Goal: Information Seeking & Learning: Find specific fact

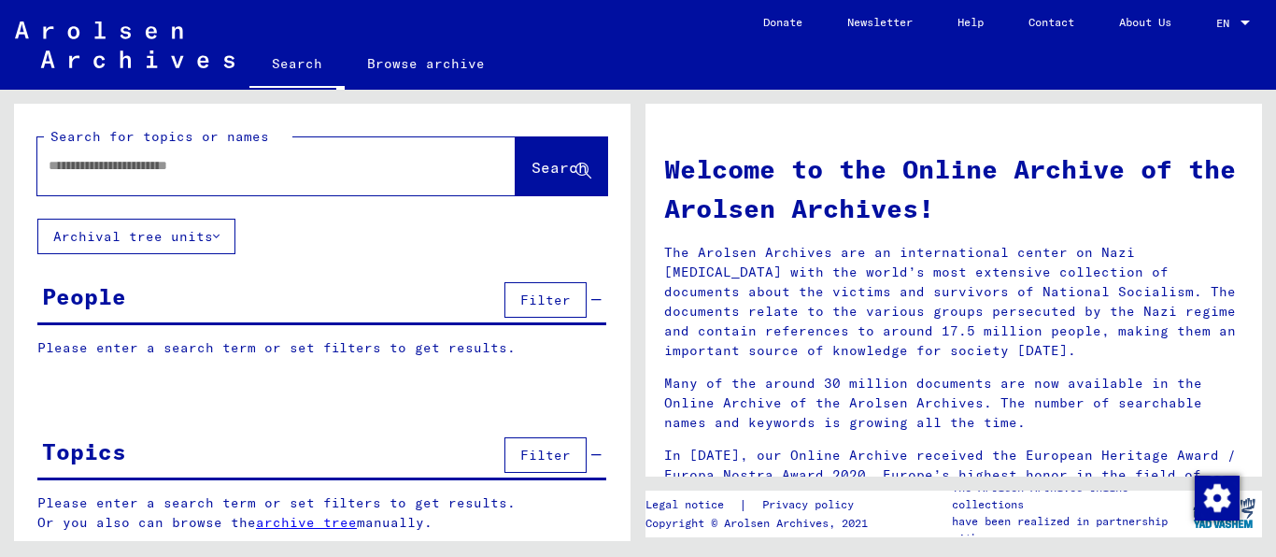
click at [326, 176] on input "text" at bounding box center [254, 166] width 411 height 20
click at [532, 177] on span "Search" at bounding box center [560, 167] width 56 height 19
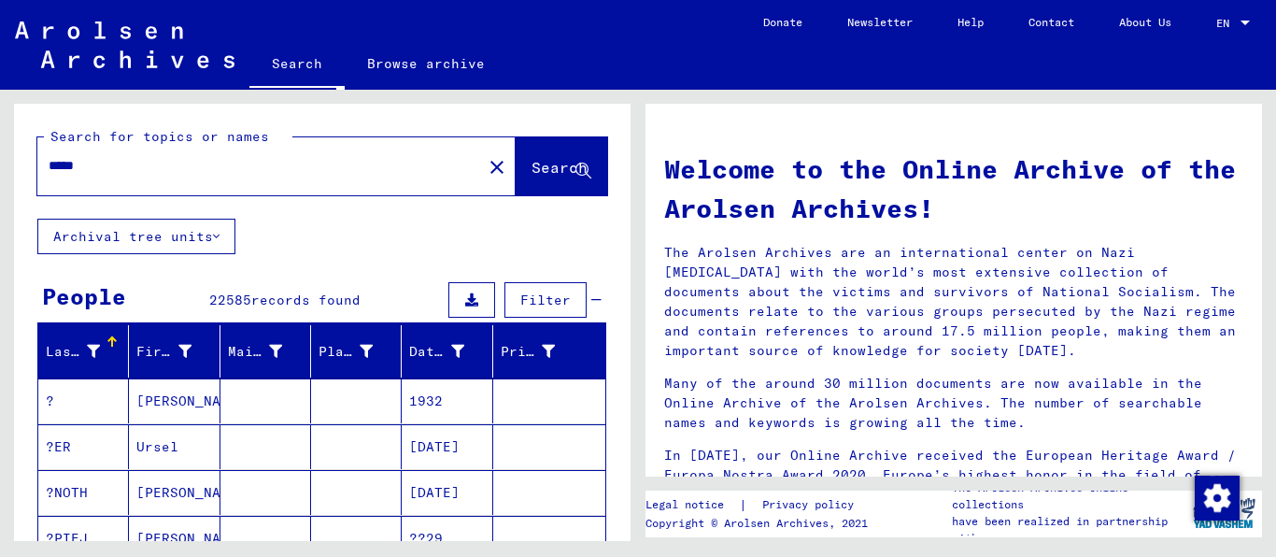
click at [168, 163] on div "*****" at bounding box center [248, 166] width 422 height 42
click at [163, 175] on input "*****" at bounding box center [254, 166] width 411 height 20
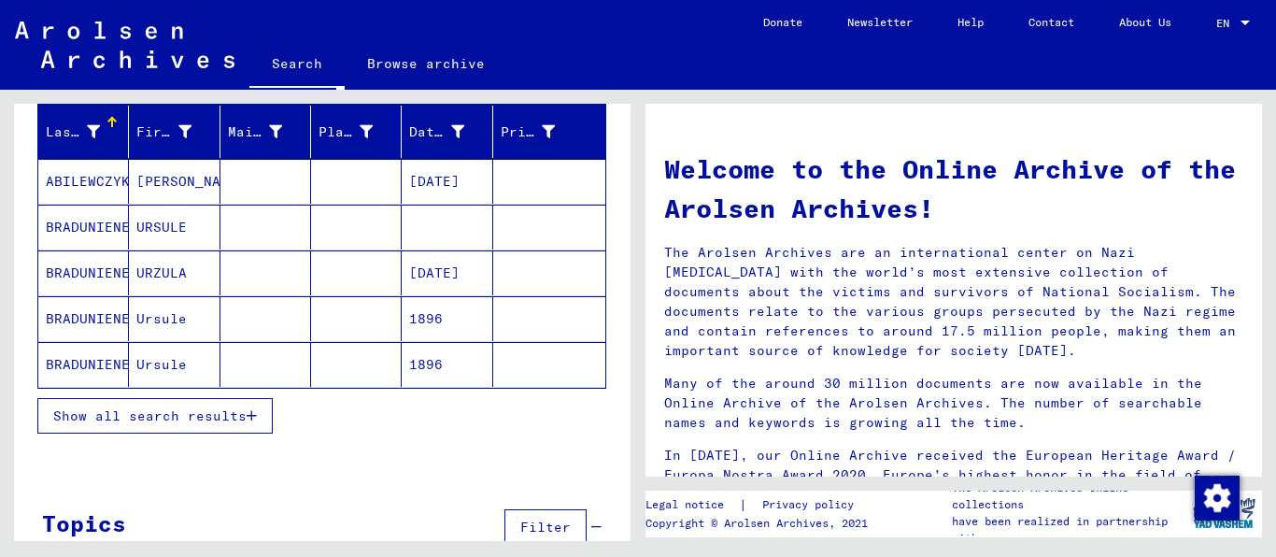
scroll to position [269, 0]
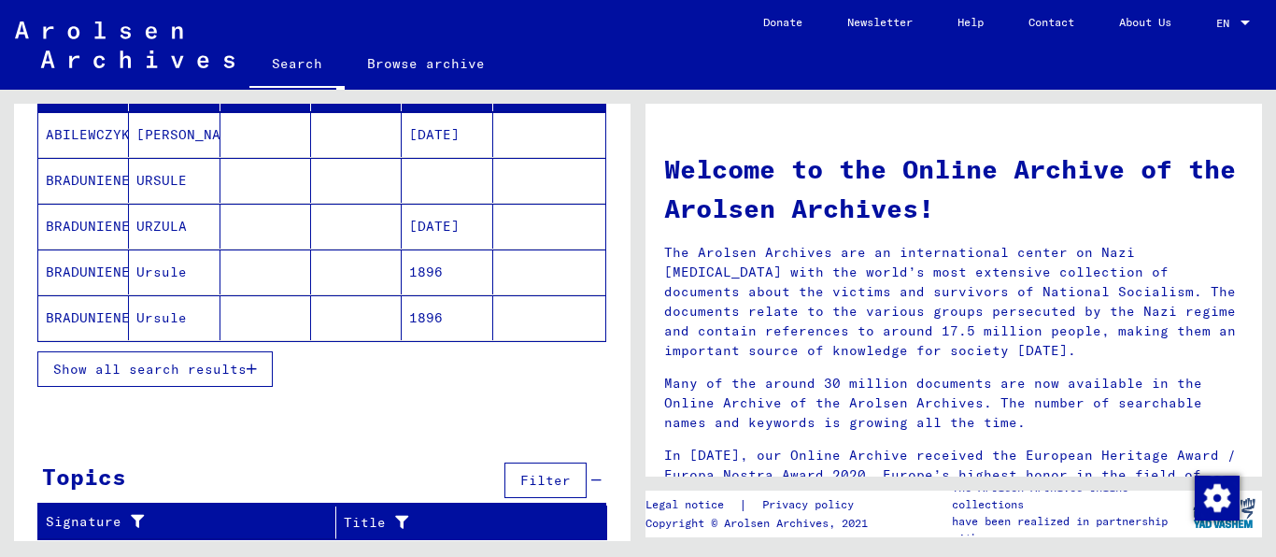
click at [113, 377] on span "Show all search results" at bounding box center [149, 369] width 193 height 17
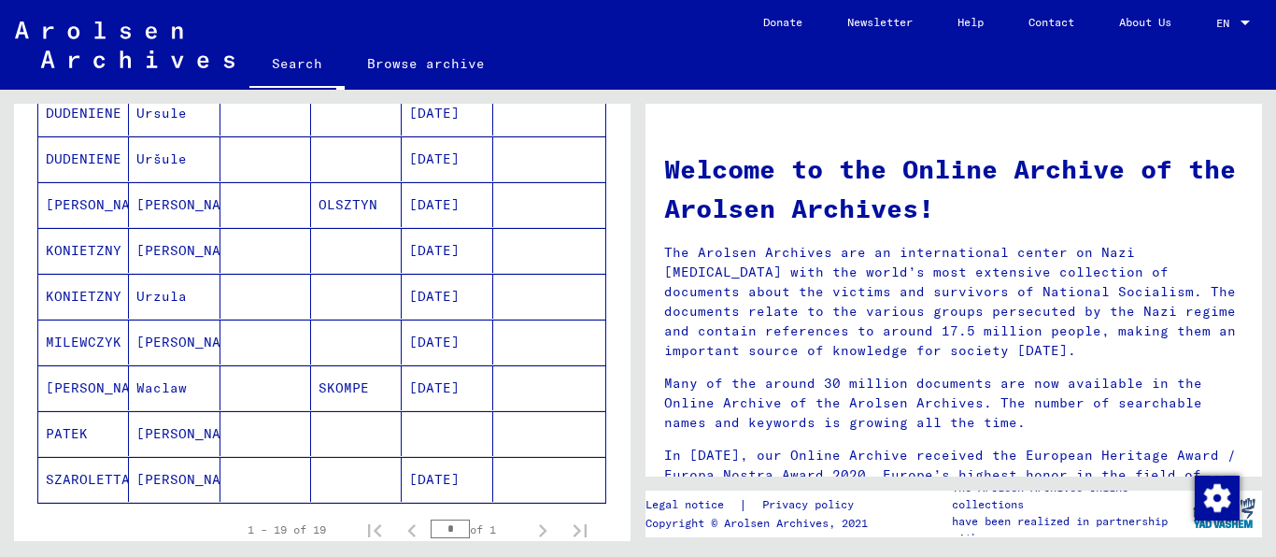
scroll to position [747, 0]
click at [71, 396] on mat-cell "[PERSON_NAME]" at bounding box center [83, 385] width 91 height 45
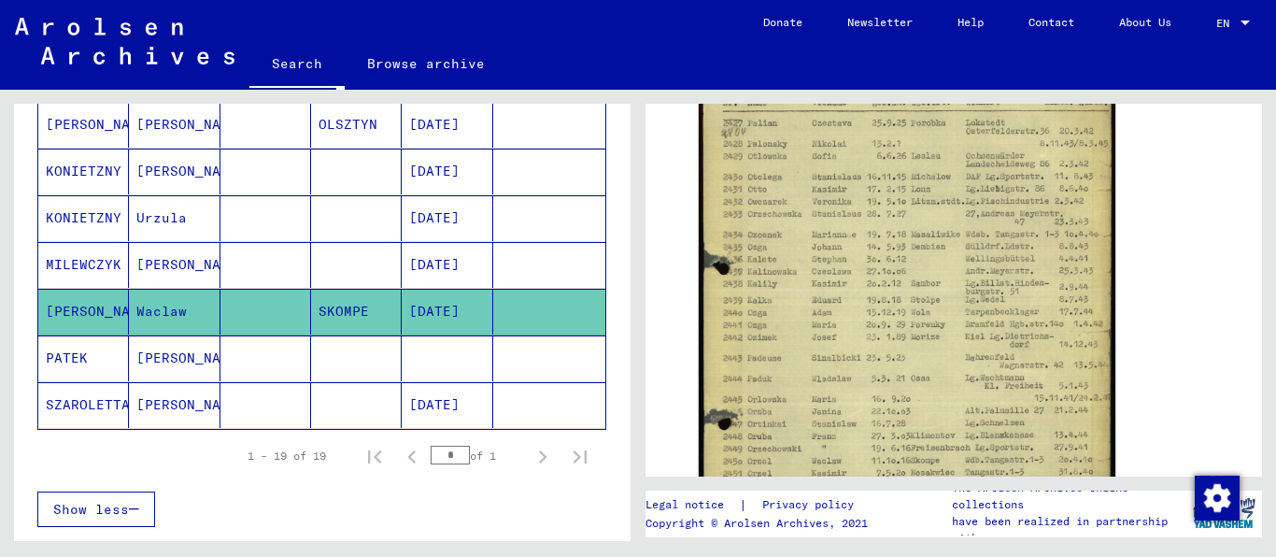
scroll to position [478, 0]
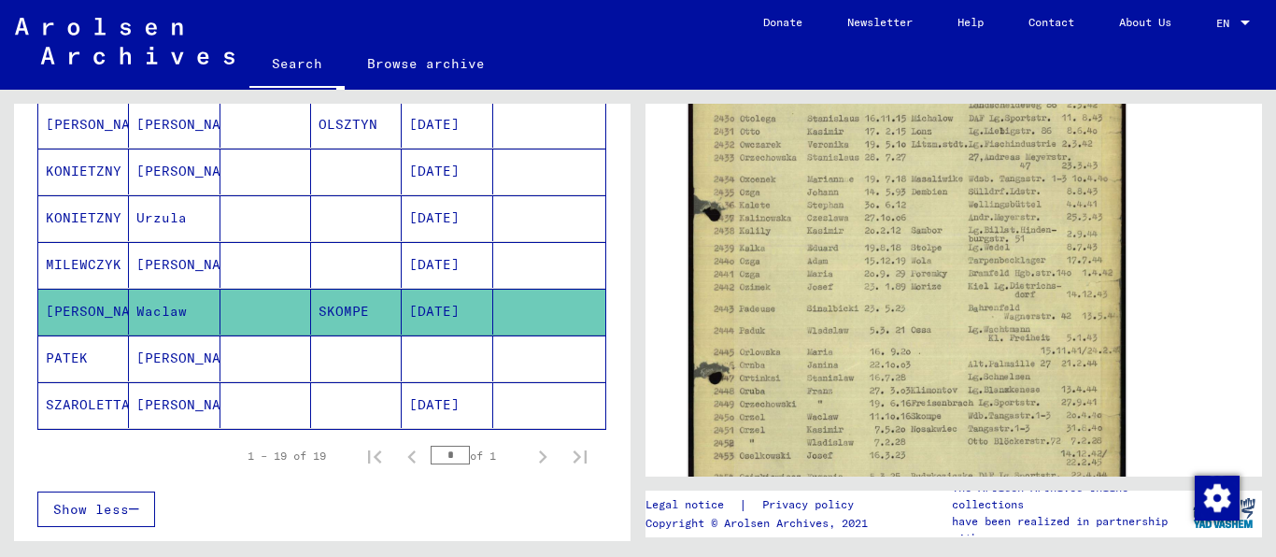
click at [950, 384] on img at bounding box center [907, 295] width 437 height 611
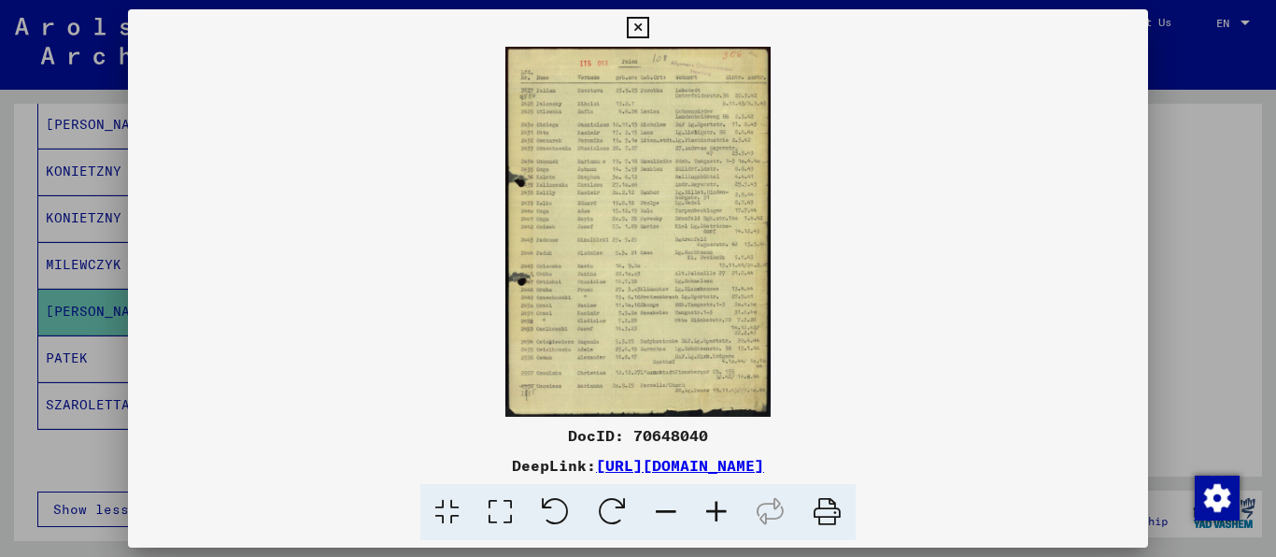
click at [693, 291] on img at bounding box center [638, 232] width 1021 height 370
click at [719, 509] on icon at bounding box center [716, 512] width 50 height 57
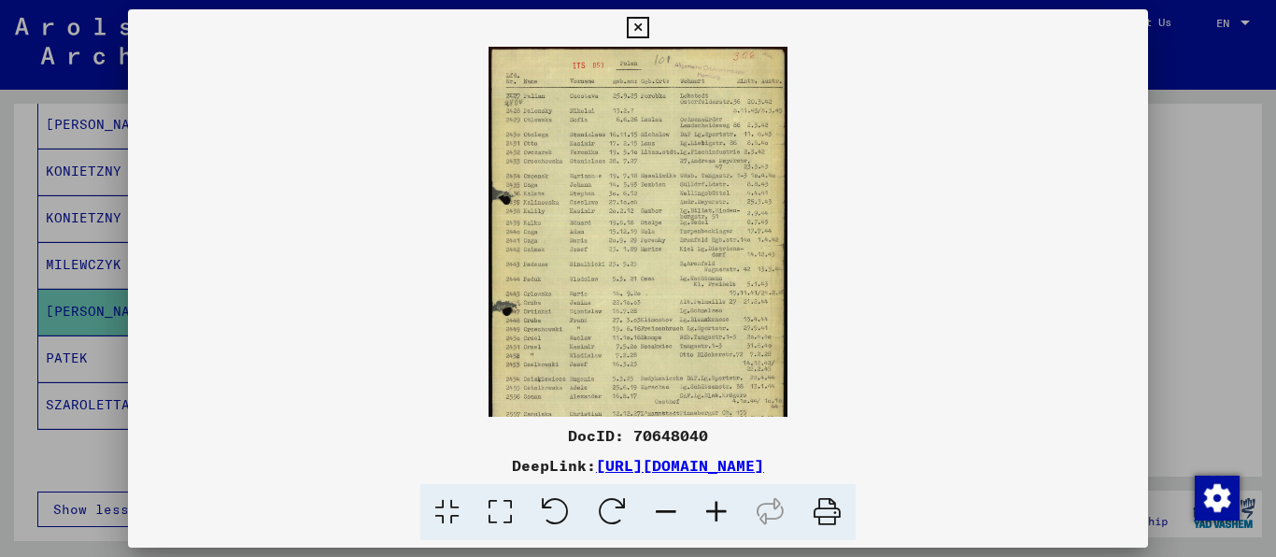
click at [719, 509] on icon at bounding box center [716, 512] width 50 height 57
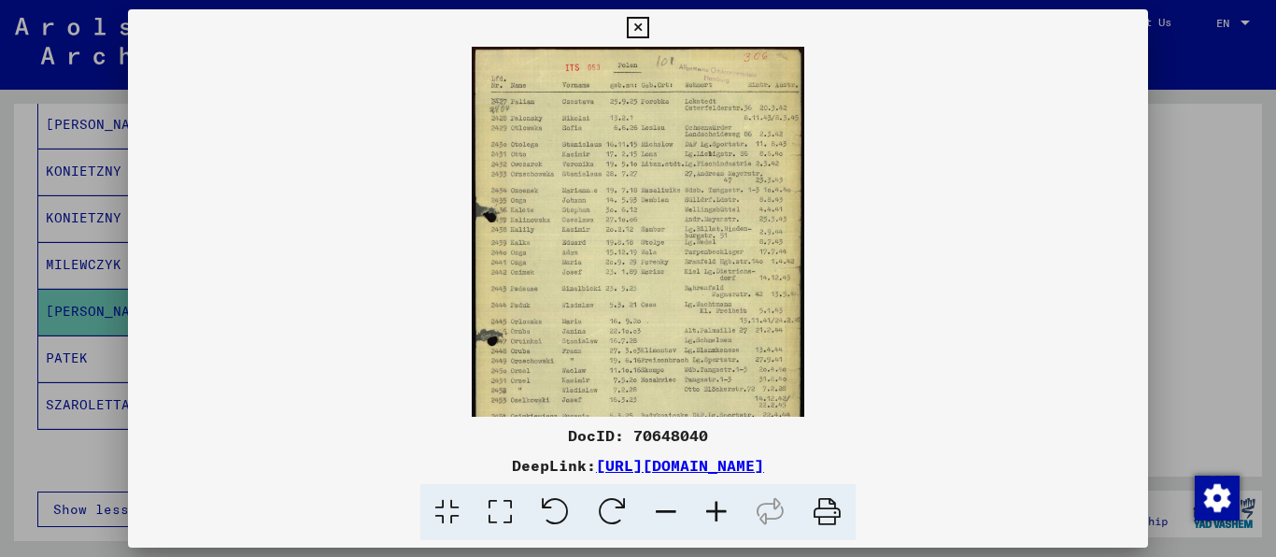
click at [719, 509] on icon at bounding box center [716, 512] width 50 height 57
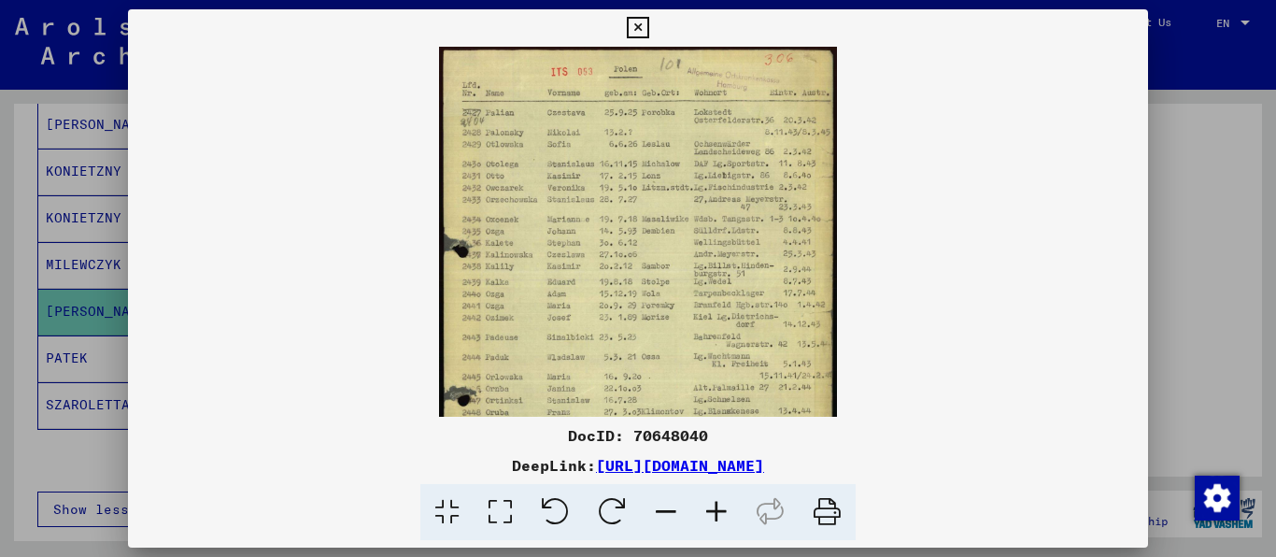
click at [719, 509] on icon at bounding box center [716, 512] width 50 height 57
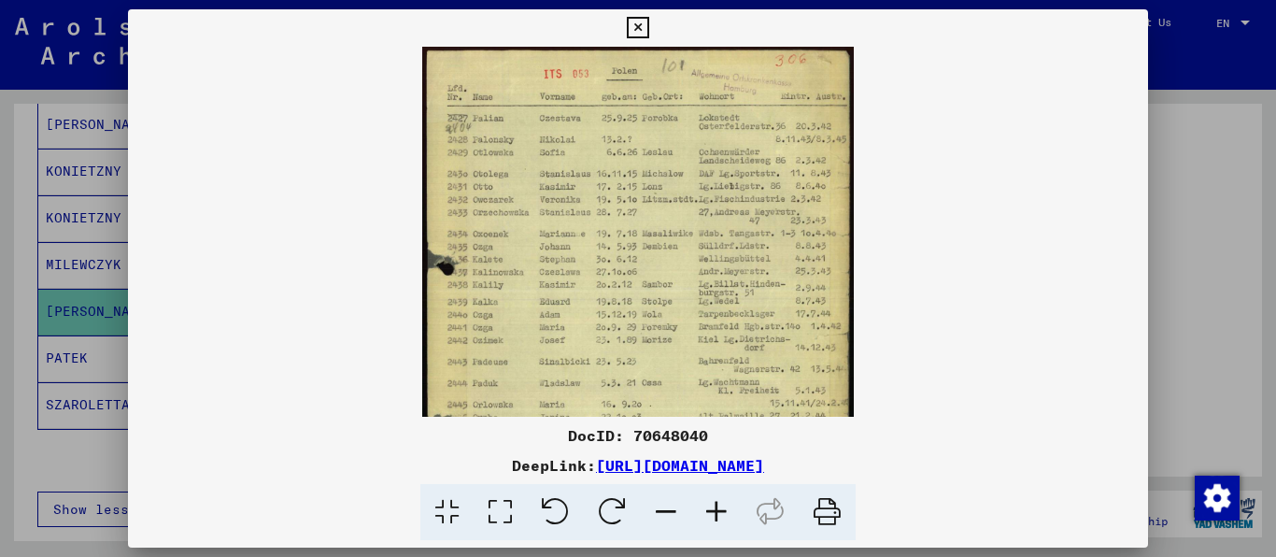
click at [719, 509] on icon at bounding box center [716, 512] width 50 height 57
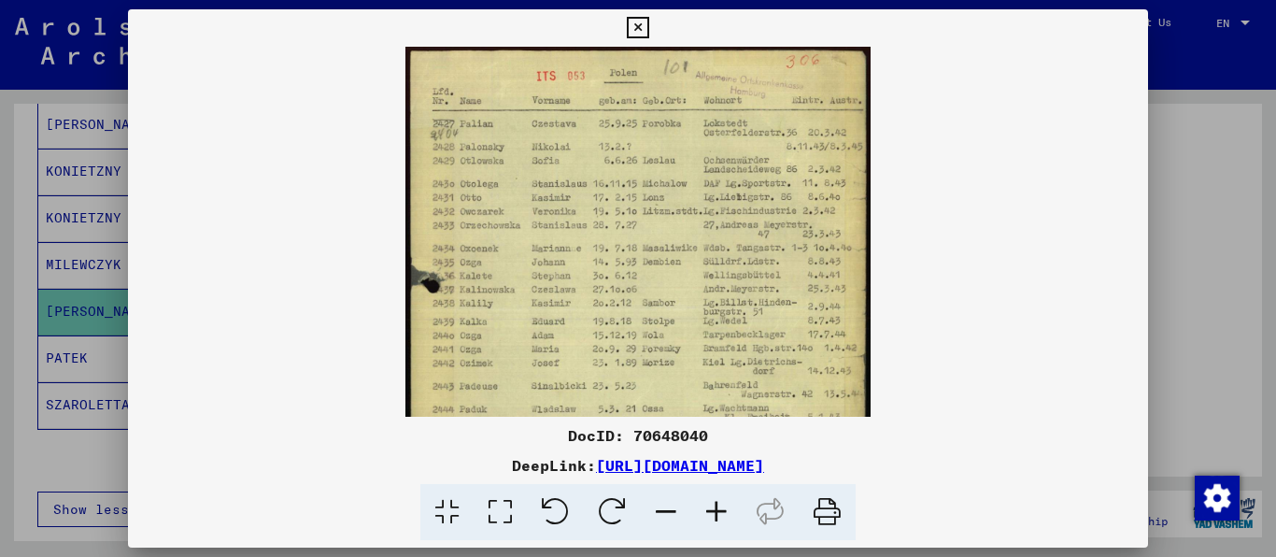
click at [719, 509] on icon at bounding box center [716, 512] width 50 height 57
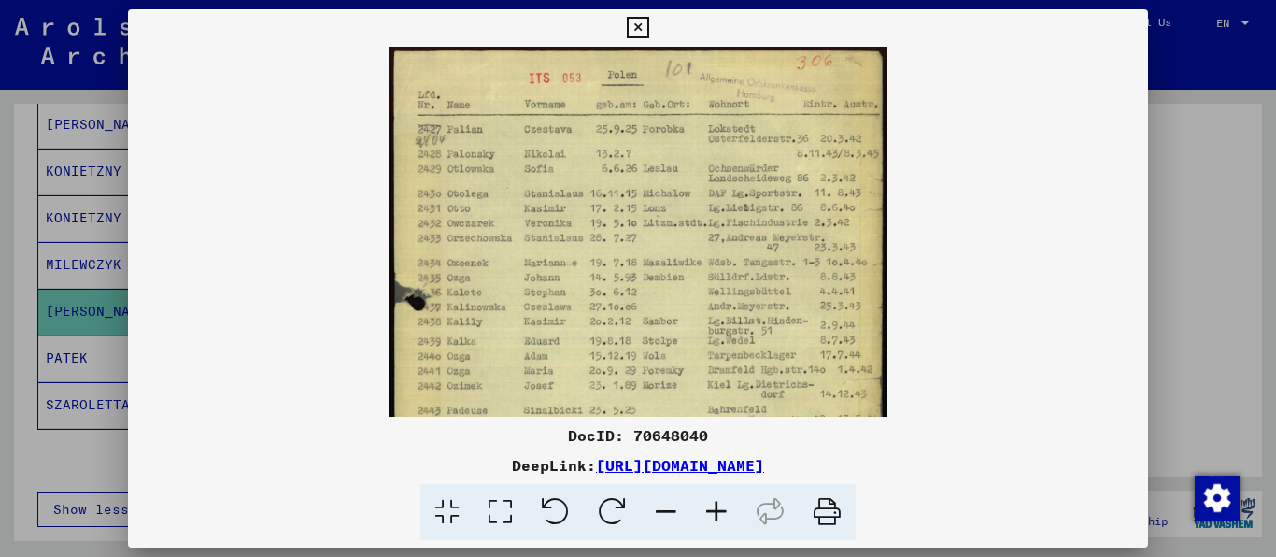
click at [719, 509] on icon at bounding box center [716, 512] width 50 height 57
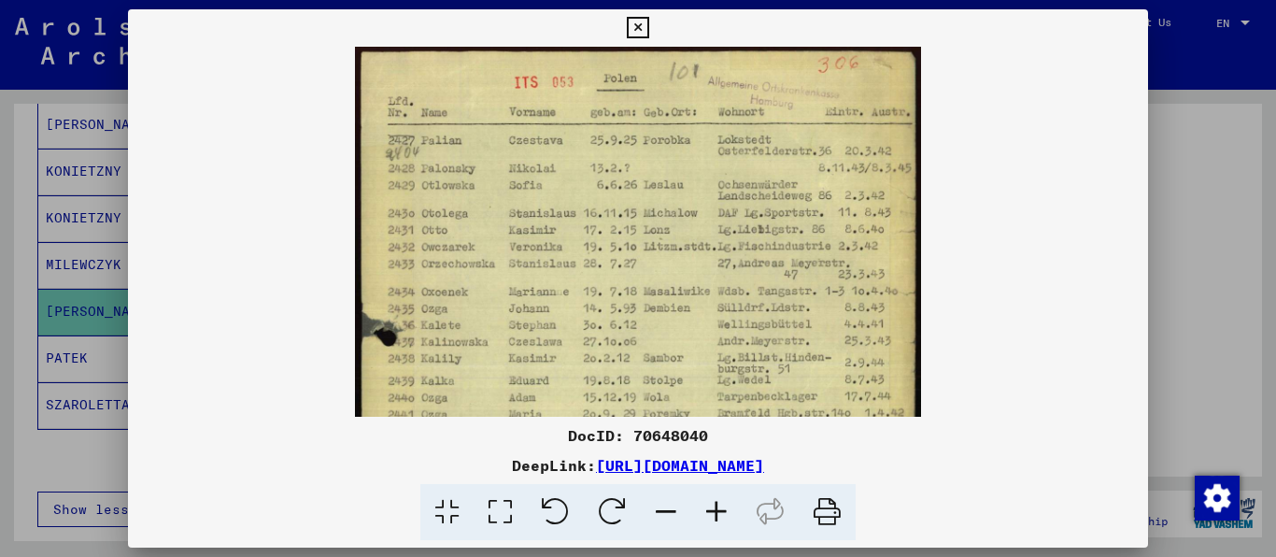
click at [719, 509] on icon at bounding box center [716, 512] width 50 height 57
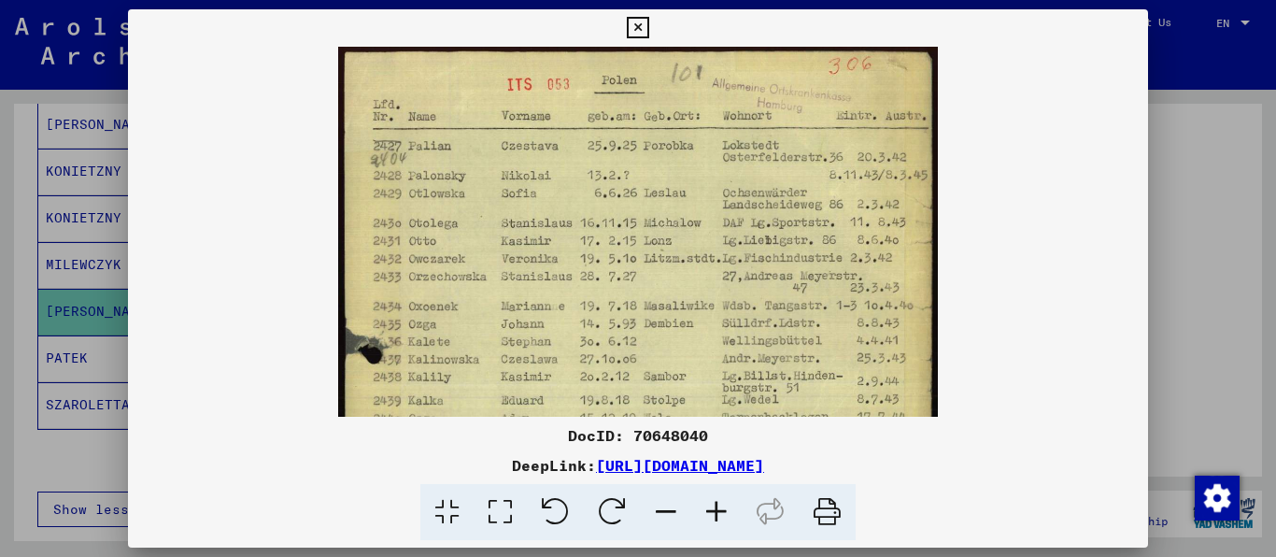
click at [719, 509] on icon at bounding box center [716, 512] width 50 height 57
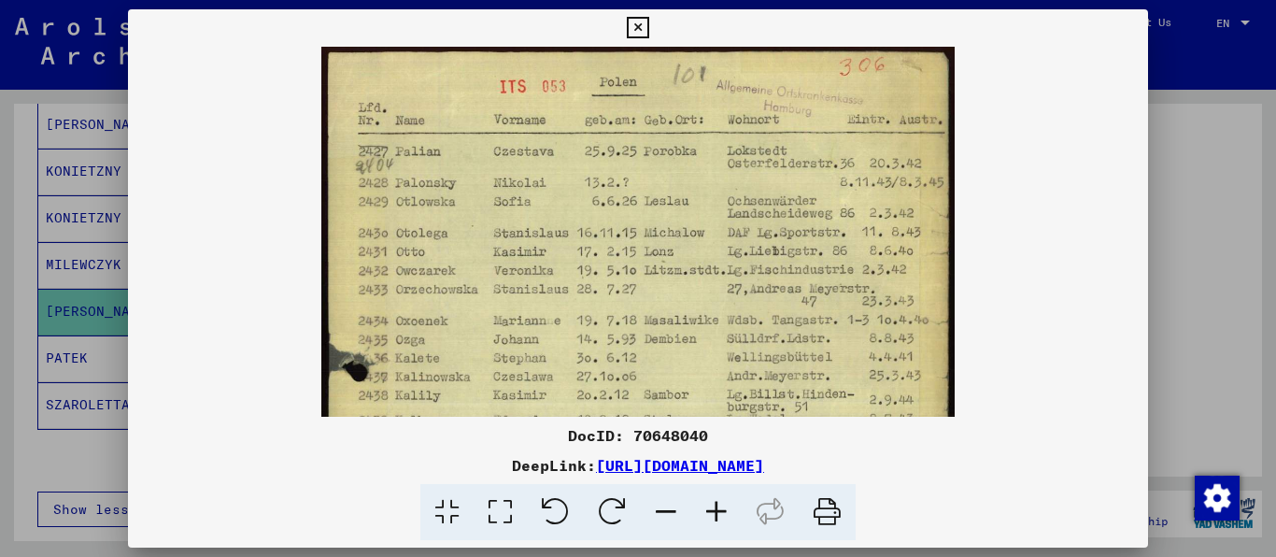
click at [719, 509] on icon at bounding box center [716, 512] width 50 height 57
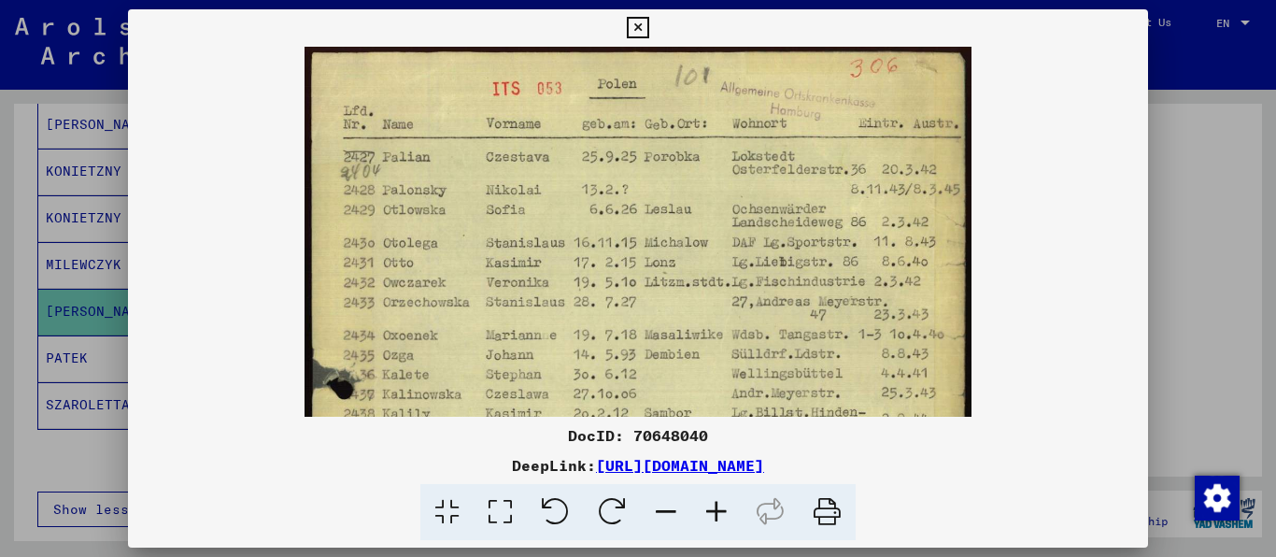
click at [788, 256] on img at bounding box center [638, 512] width 666 height 931
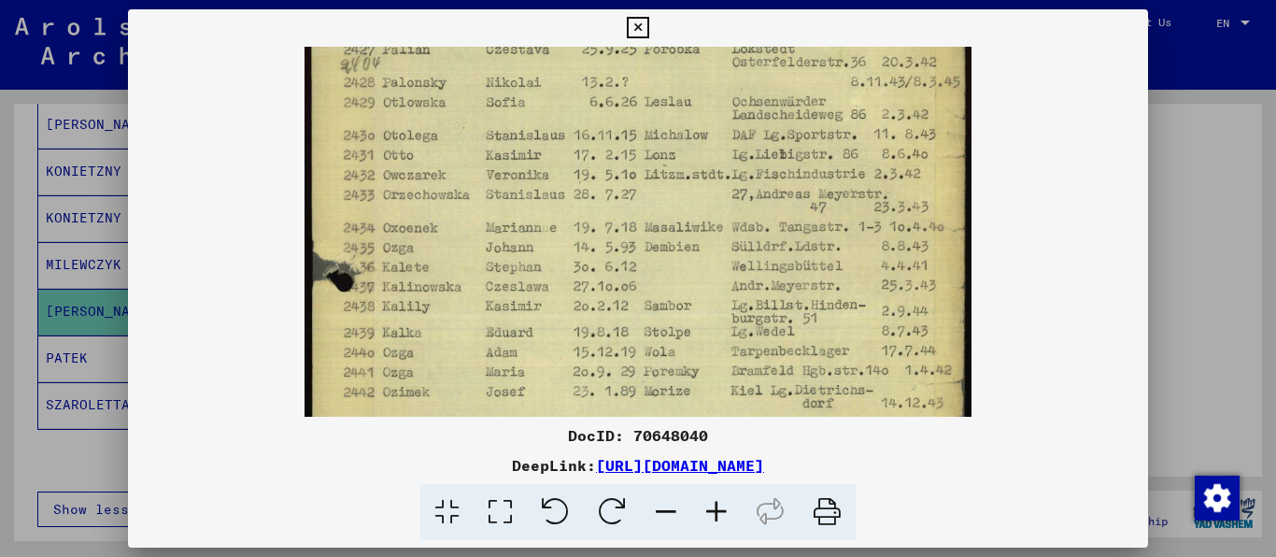
drag, startPoint x: 890, startPoint y: 304, endPoint x: 904, endPoint y: 196, distance: 108.4
click at [904, 196] on img at bounding box center [638, 404] width 666 height 931
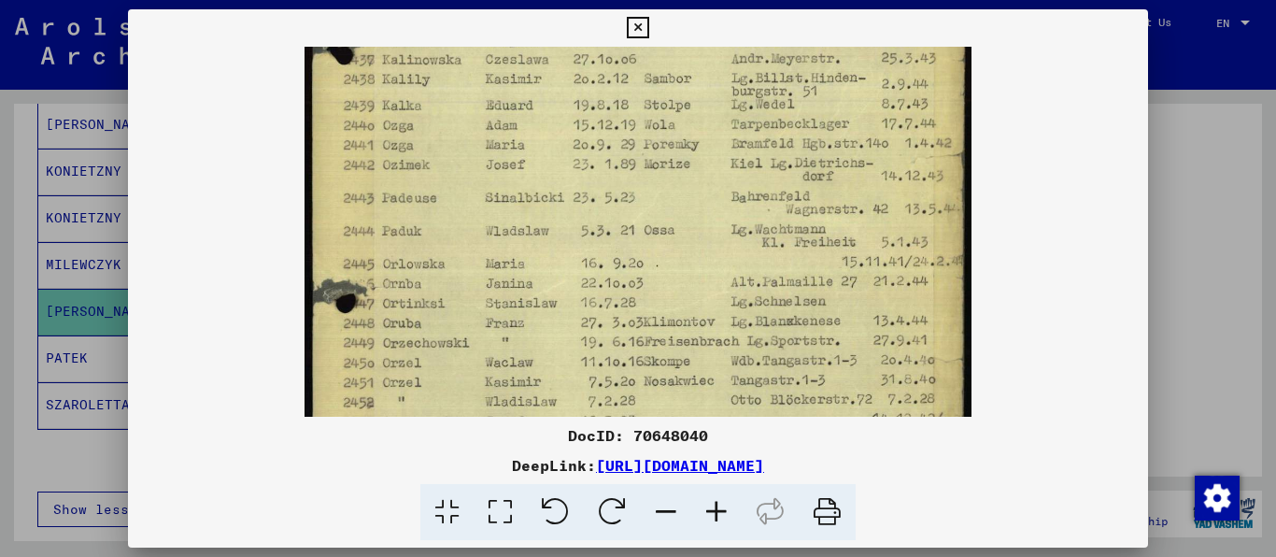
drag, startPoint x: 858, startPoint y: 340, endPoint x: 867, endPoint y: 113, distance: 227.2
click at [867, 113] on img at bounding box center [638, 177] width 666 height 931
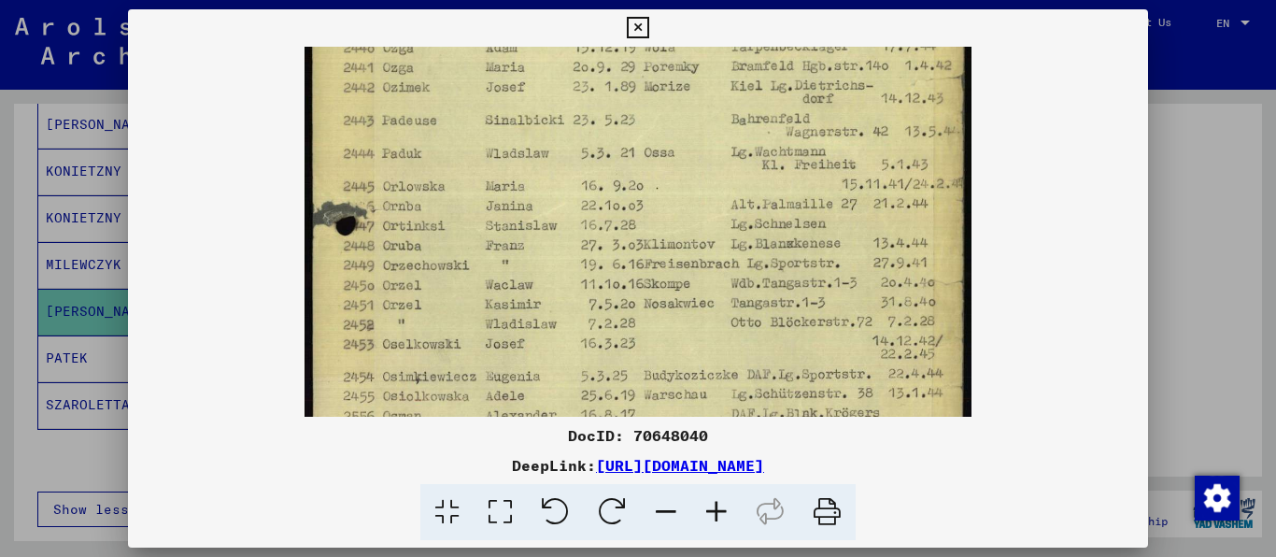
scroll to position [420, 0]
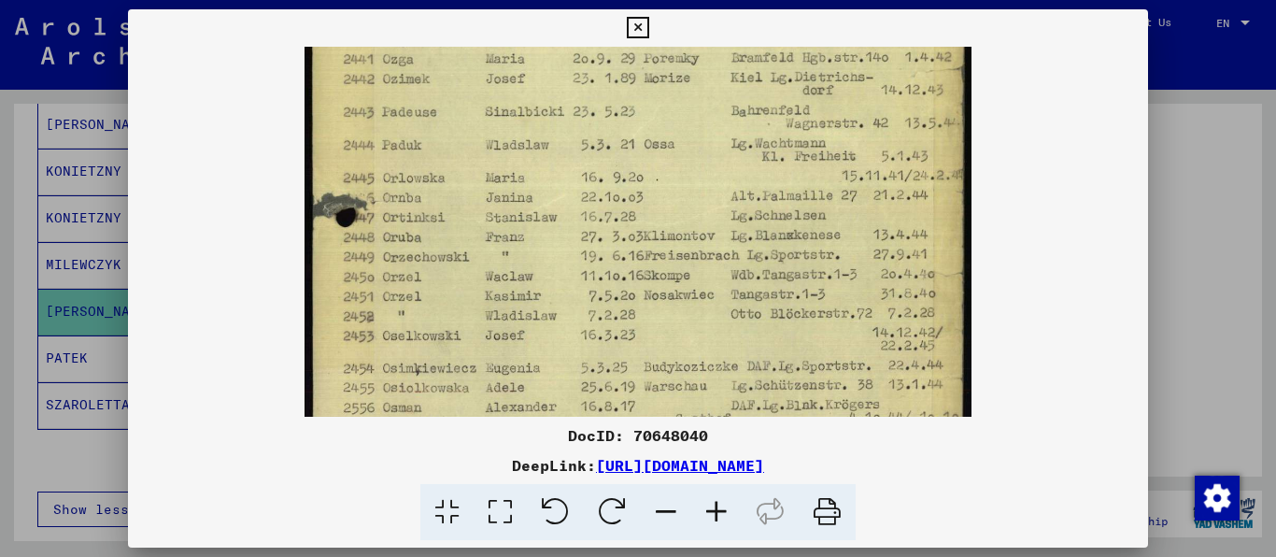
drag, startPoint x: 733, startPoint y: 249, endPoint x: 748, endPoint y: 163, distance: 87.2
click at [748, 163] on img at bounding box center [638, 91] width 666 height 931
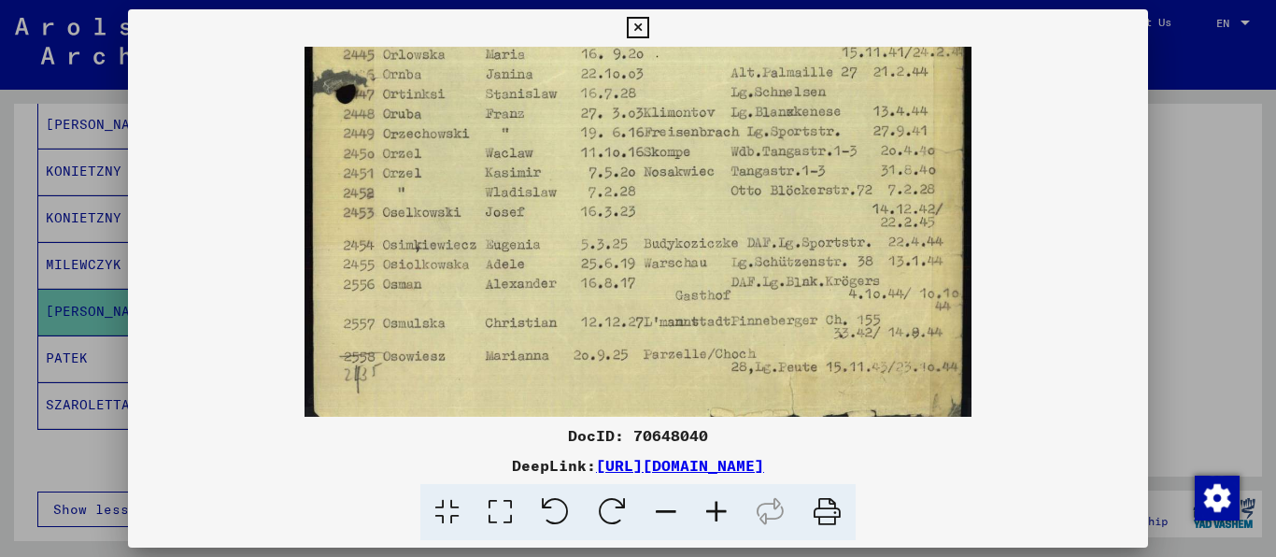
scroll to position [549, 0]
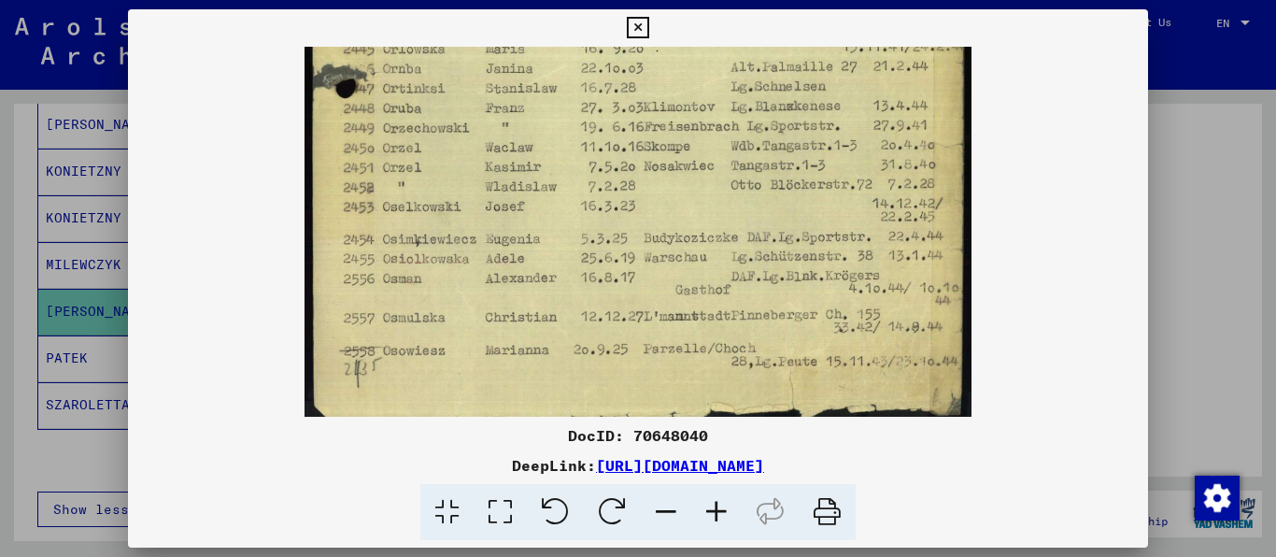
drag, startPoint x: 678, startPoint y: 264, endPoint x: 687, endPoint y: 152, distance: 112.4
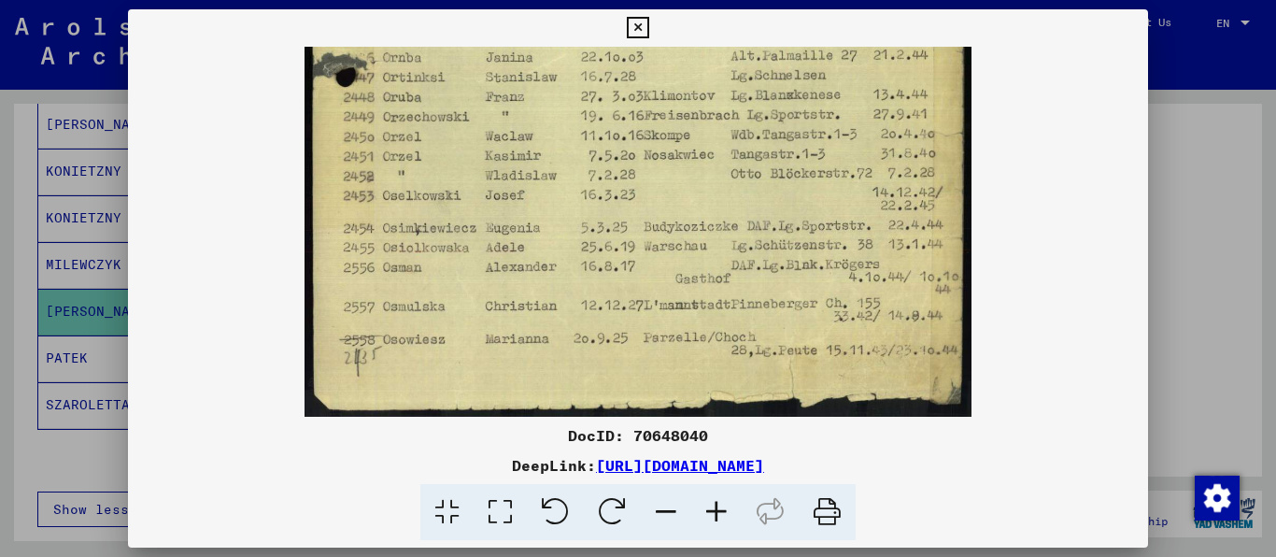
drag, startPoint x: 687, startPoint y: 194, endPoint x: 688, endPoint y: 161, distance: 33.6
click at [648, 18] on icon at bounding box center [637, 28] width 21 height 22
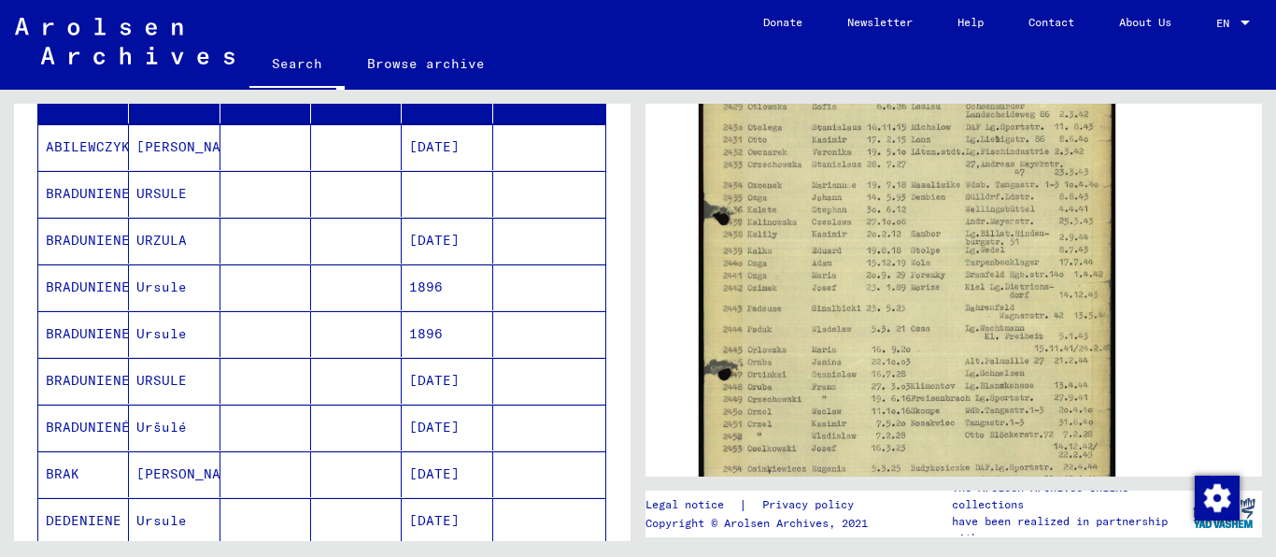
scroll to position [0, 0]
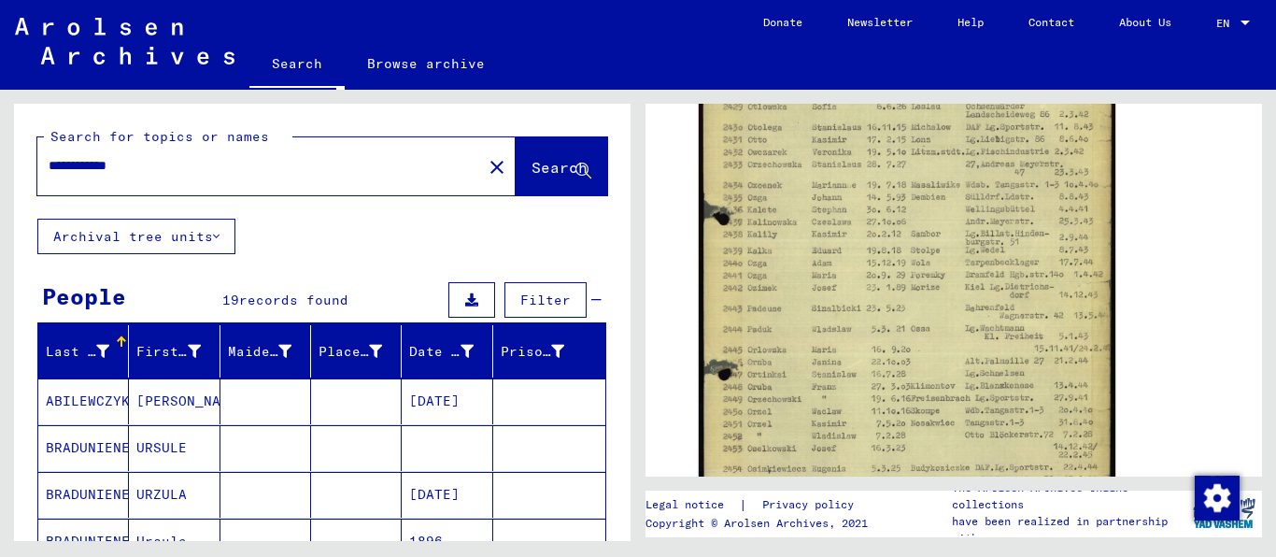
click at [259, 176] on input "**********" at bounding box center [260, 166] width 422 height 20
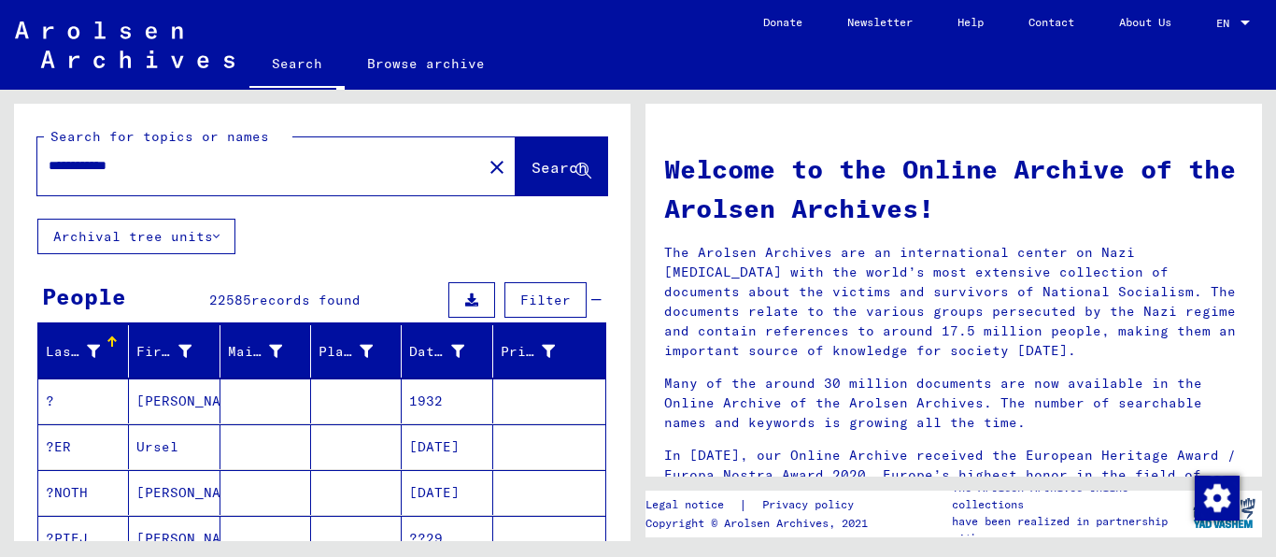
click at [78, 176] on input "**********" at bounding box center [254, 166] width 411 height 20
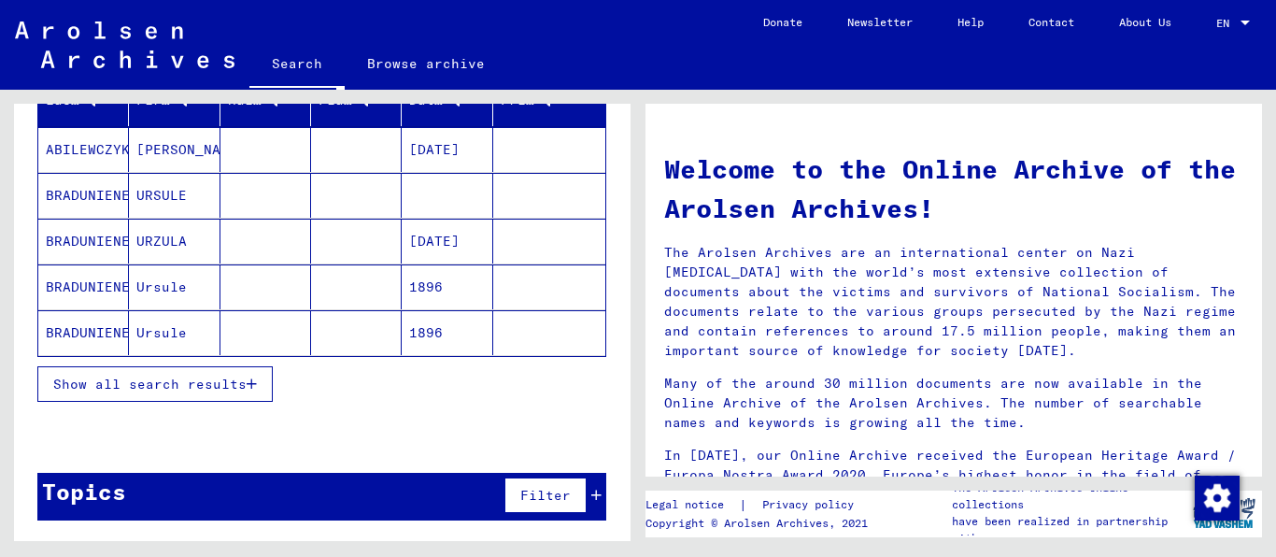
scroll to position [258, 0]
click at [168, 392] on span "Show all search results" at bounding box center [149, 384] width 193 height 17
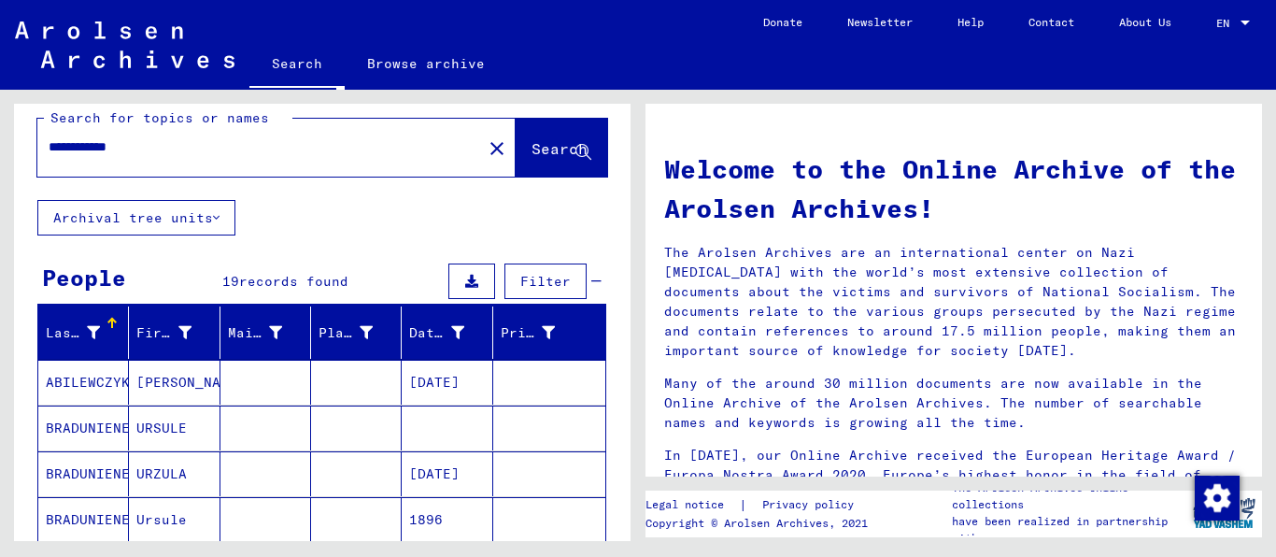
scroll to position [0, 0]
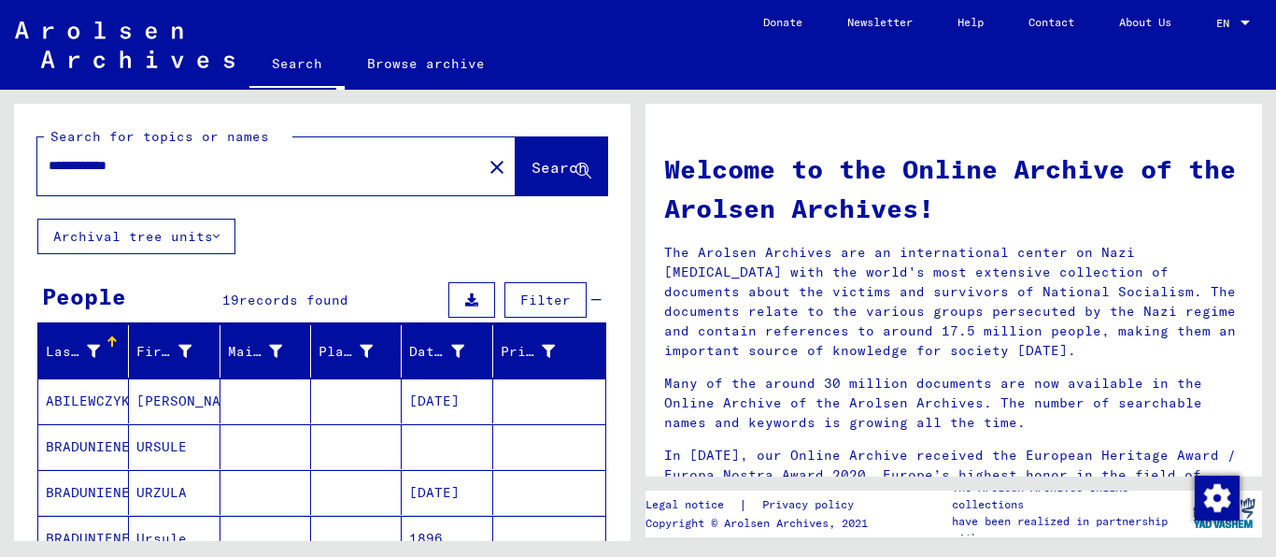
click at [228, 176] on input "**********" at bounding box center [254, 166] width 411 height 20
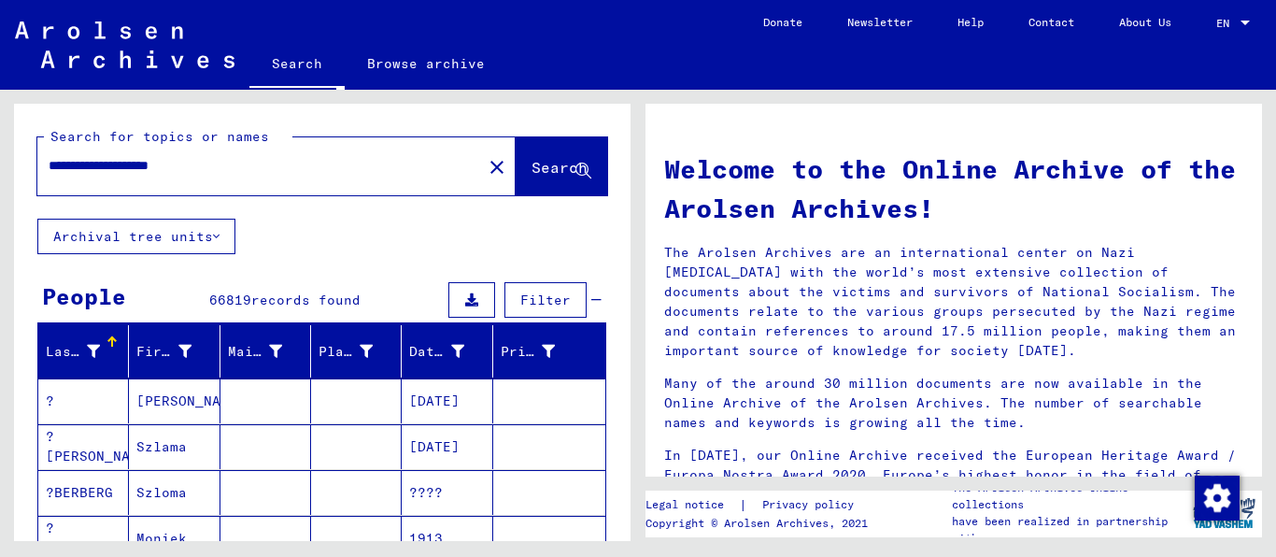
type input "**********"
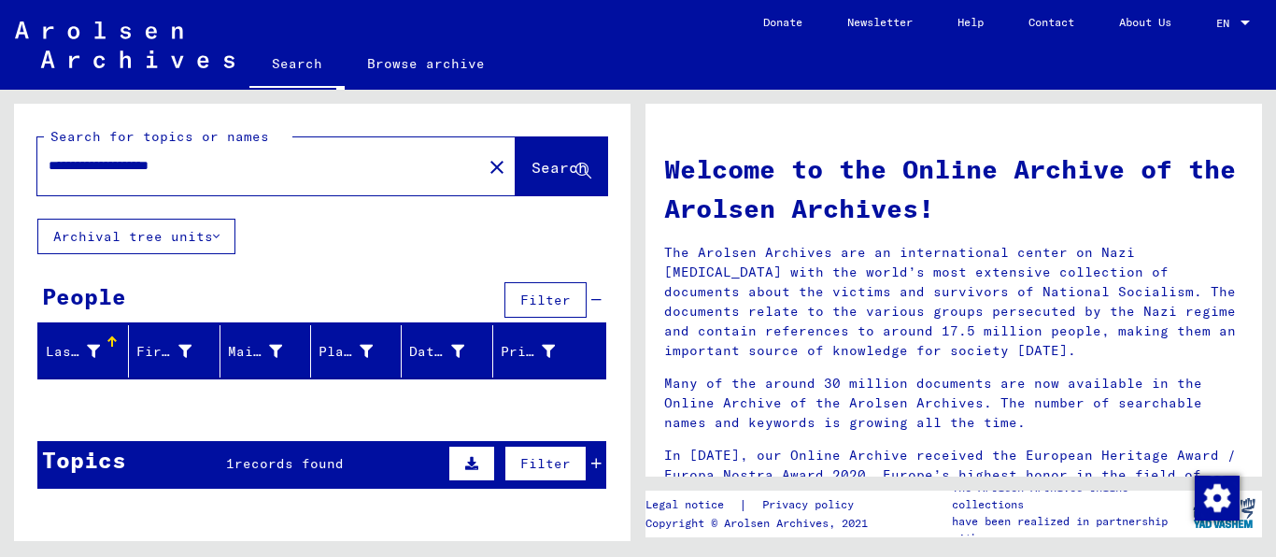
scroll to position [115, 0]
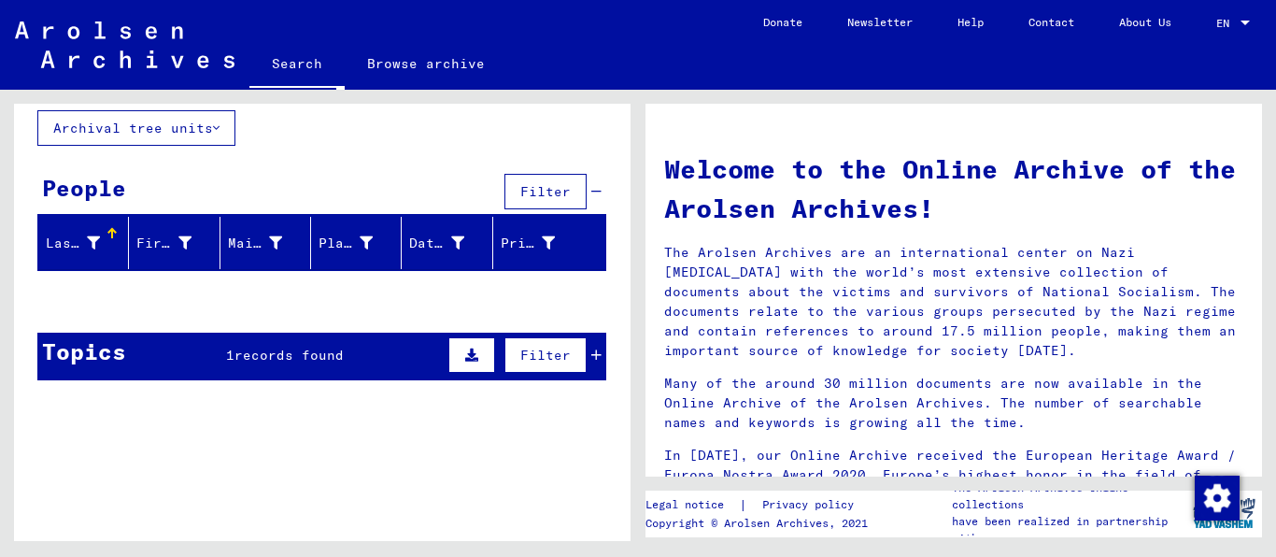
click at [298, 363] on span "records found" at bounding box center [289, 355] width 109 height 17
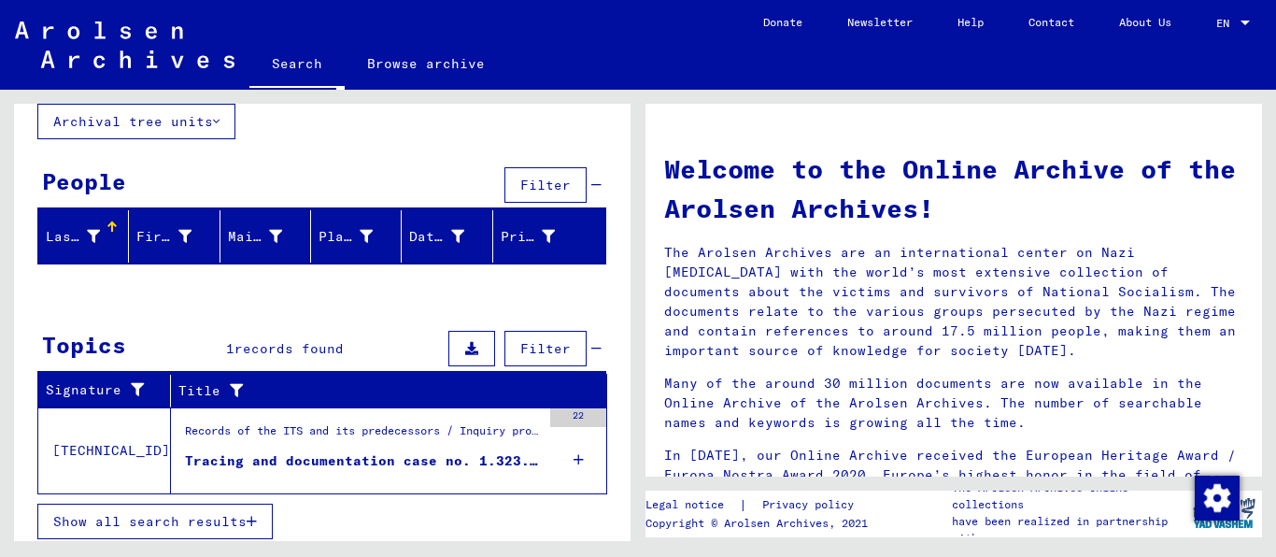
click at [333, 448] on div "Records of the ITS and its predecessors / Inquiry processing / ITS case files a…" at bounding box center [363, 435] width 356 height 26
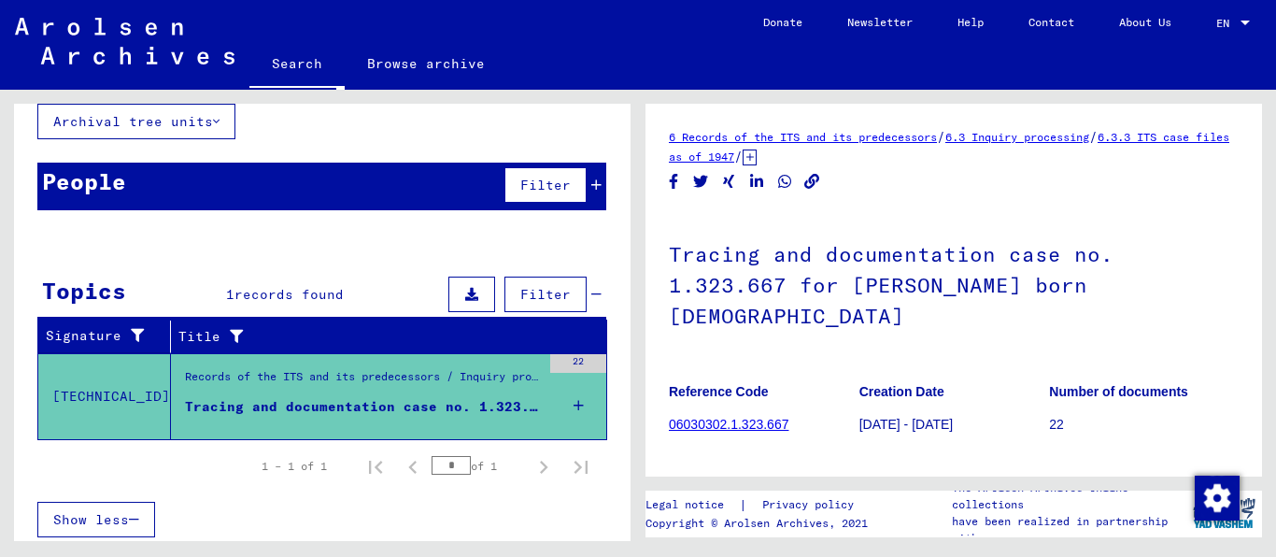
click at [757, 151] on icon at bounding box center [750, 157] width 14 height 16
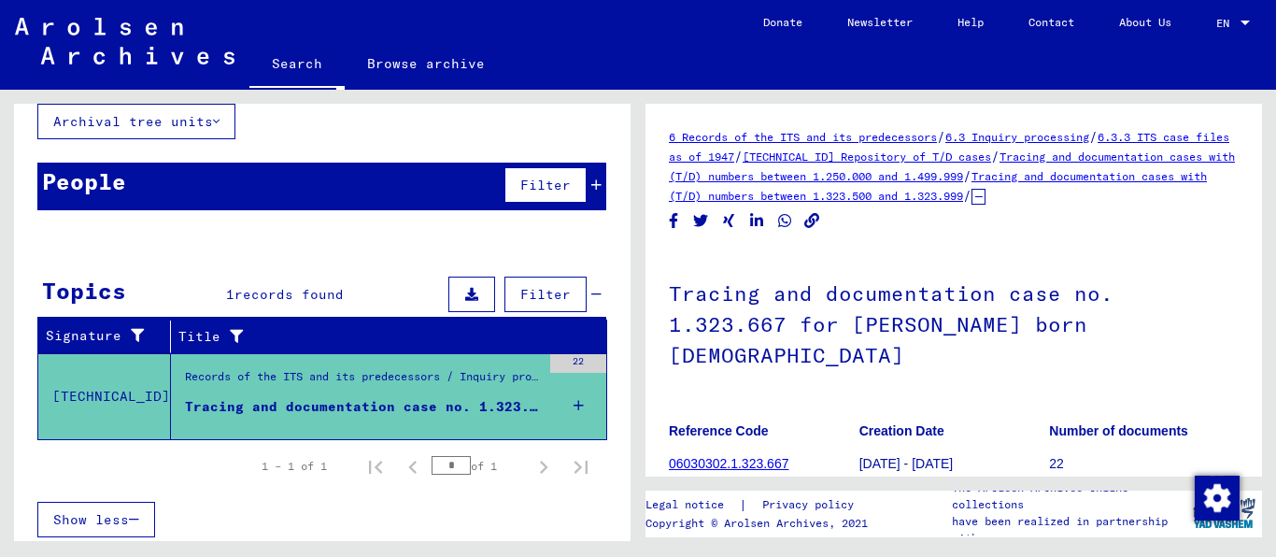
click at [923, 250] on h1 "Tracing and documentation case no. 1.323.667 for [PERSON_NAME] born [DEMOGRAPHI…" at bounding box center [954, 322] width 570 height 144
click at [889, 192] on link "Tracing and documentation cases with (T/D) numbers between 1.323.500 and 1.323.…" at bounding box center [938, 186] width 538 height 34
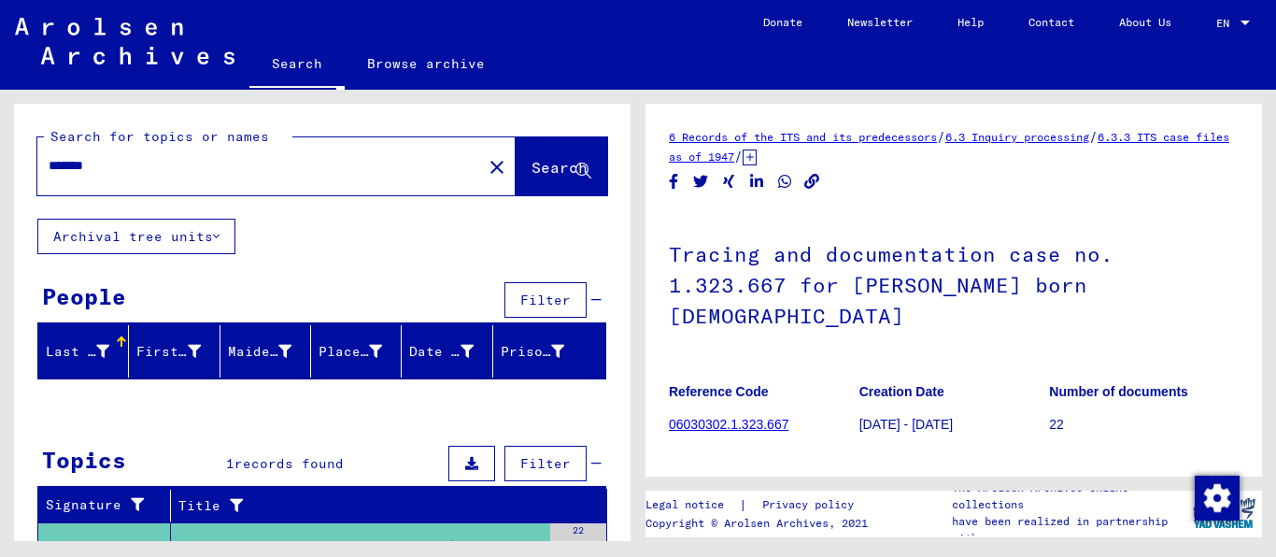
click at [228, 176] on input "*******" at bounding box center [260, 166] width 422 height 20
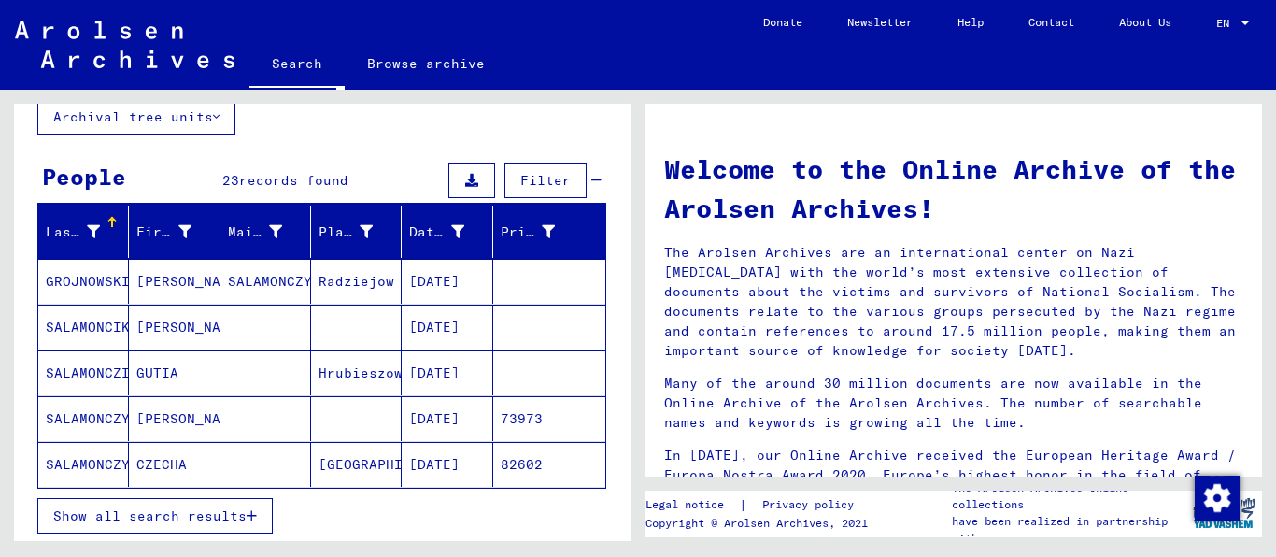
scroll to position [239, 0]
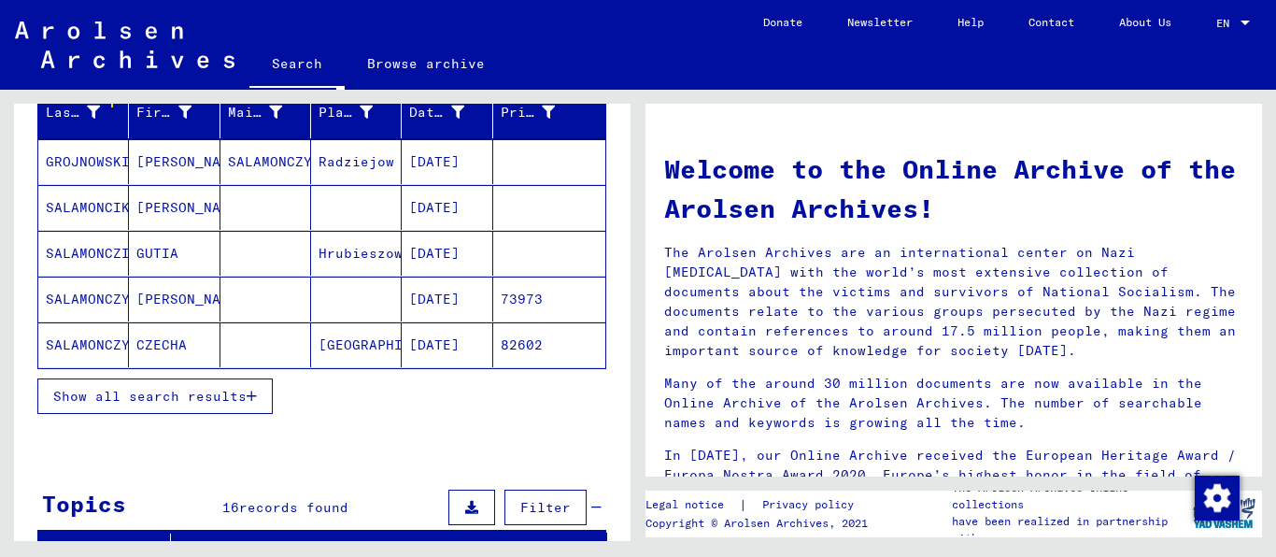
click at [138, 405] on span "Show all search results" at bounding box center [149, 396] width 193 height 17
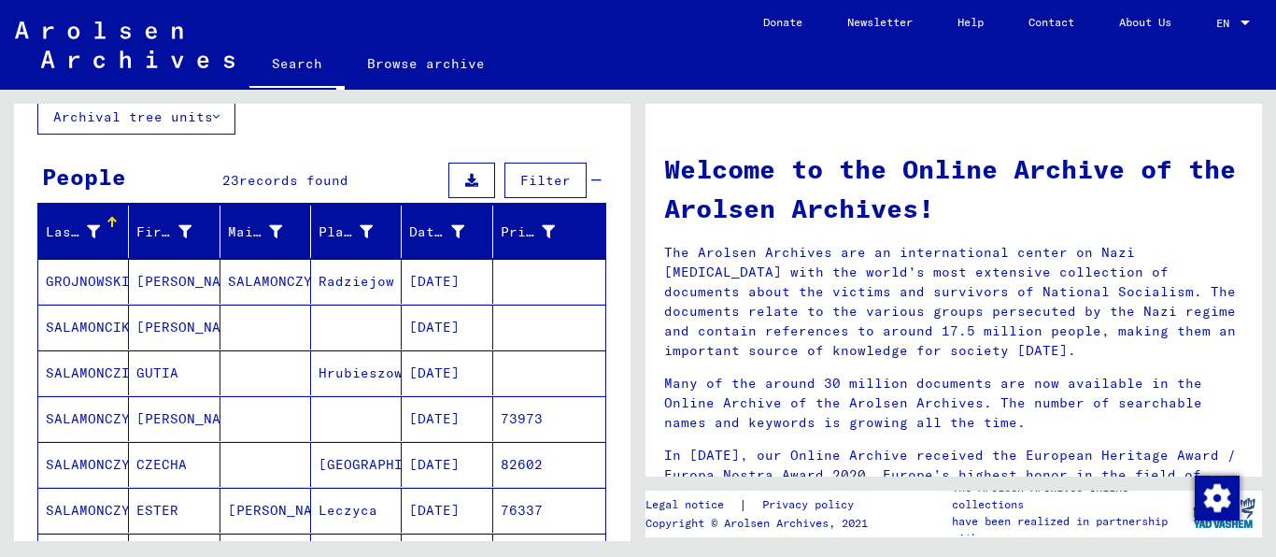
scroll to position [0, 0]
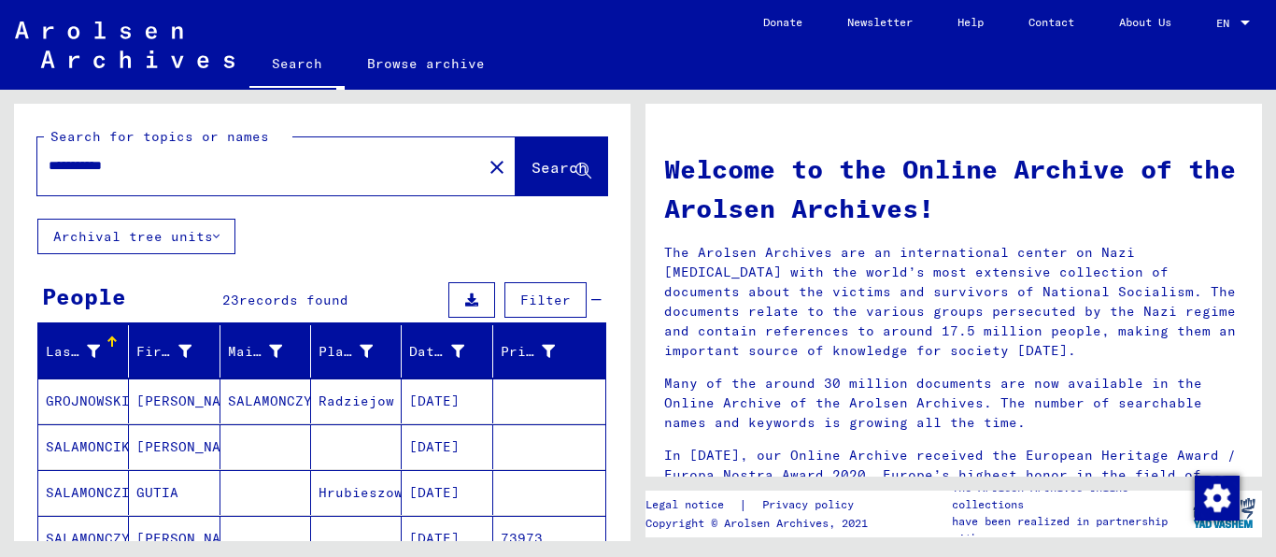
click at [89, 176] on input "**********" at bounding box center [254, 166] width 411 height 20
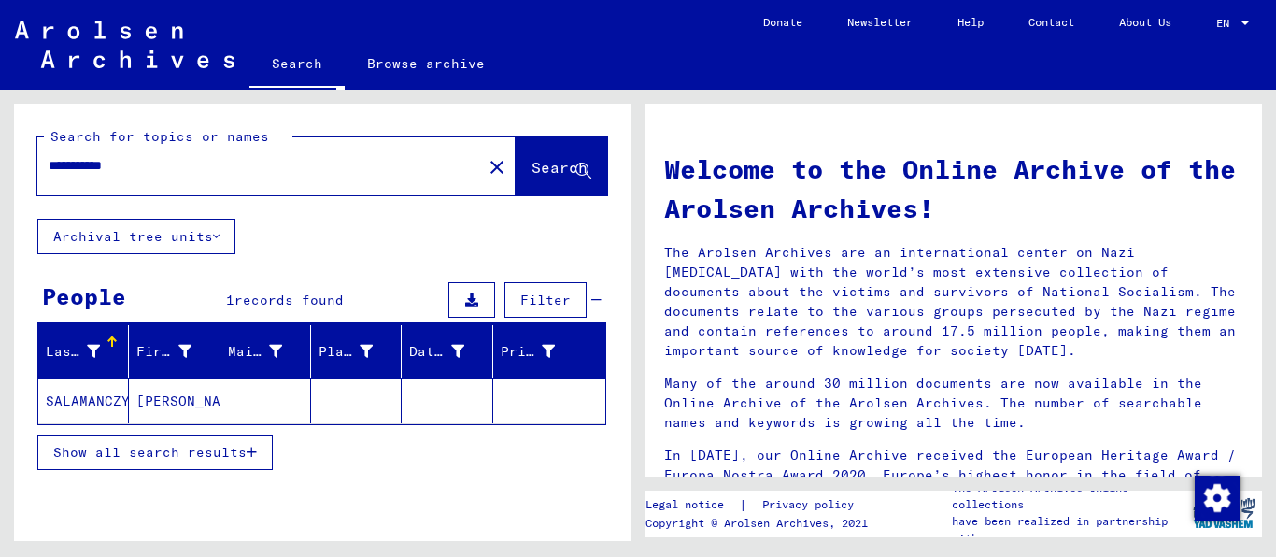
click at [160, 176] on input "**********" at bounding box center [254, 166] width 411 height 20
click at [420, 417] on mat-cell "[DATE]" at bounding box center [447, 400] width 91 height 45
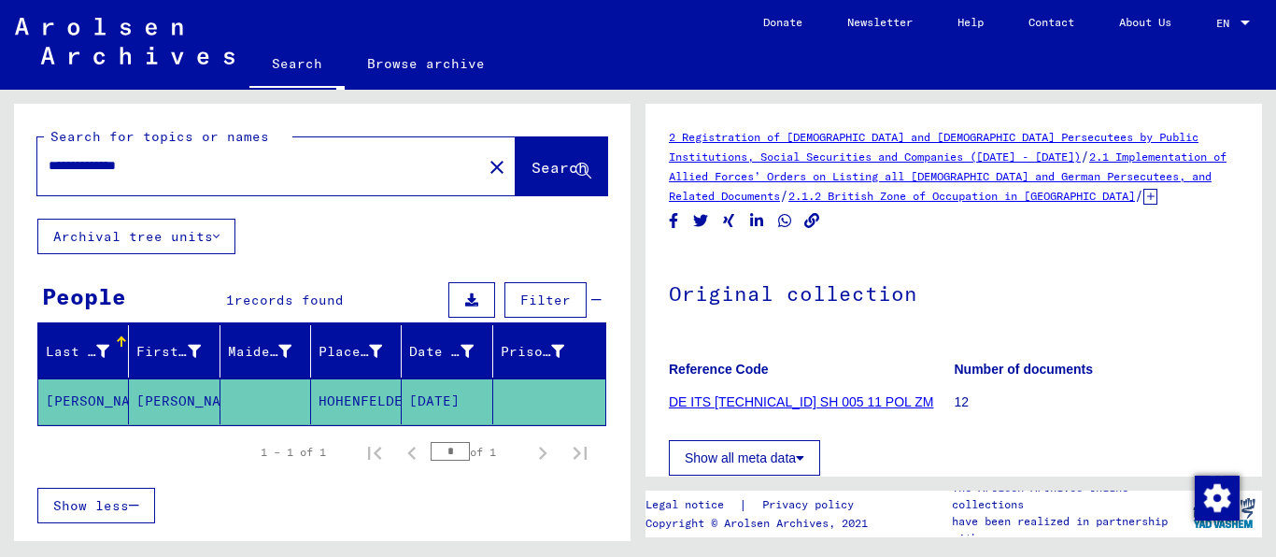
click at [1158, 191] on icon at bounding box center [1151, 197] width 14 height 16
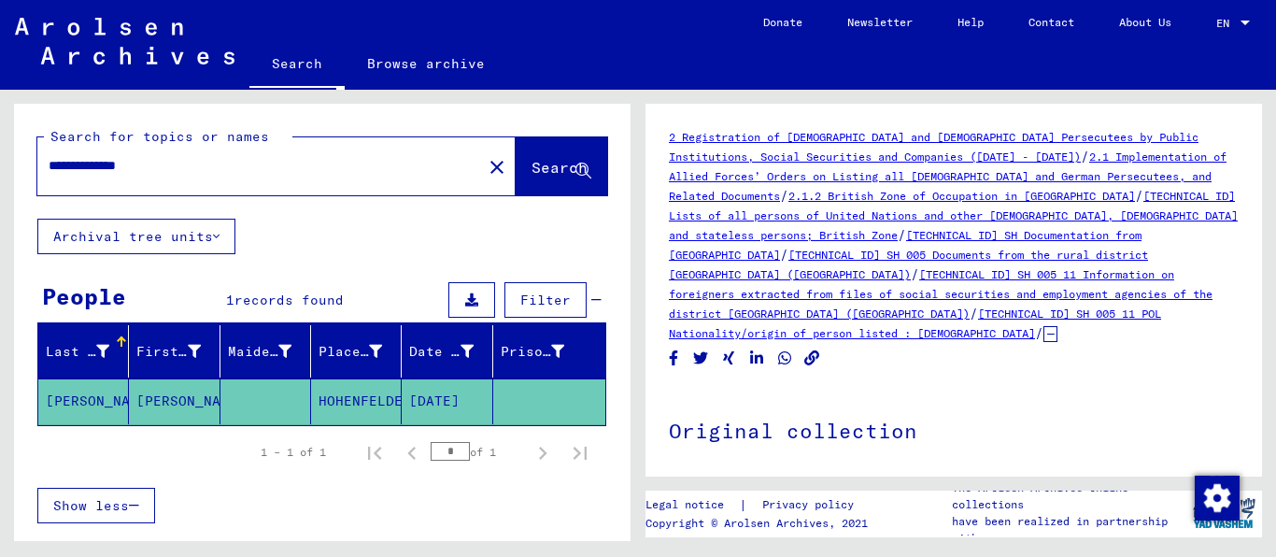
click at [218, 176] on input "**********" at bounding box center [260, 166] width 422 height 20
type input "**********"
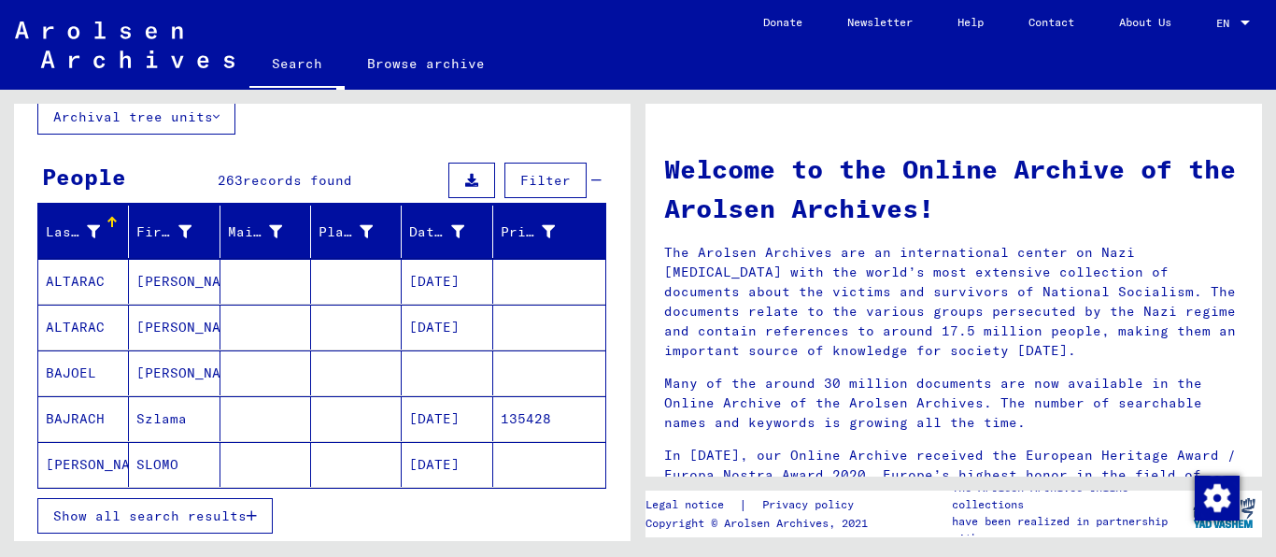
scroll to position [239, 0]
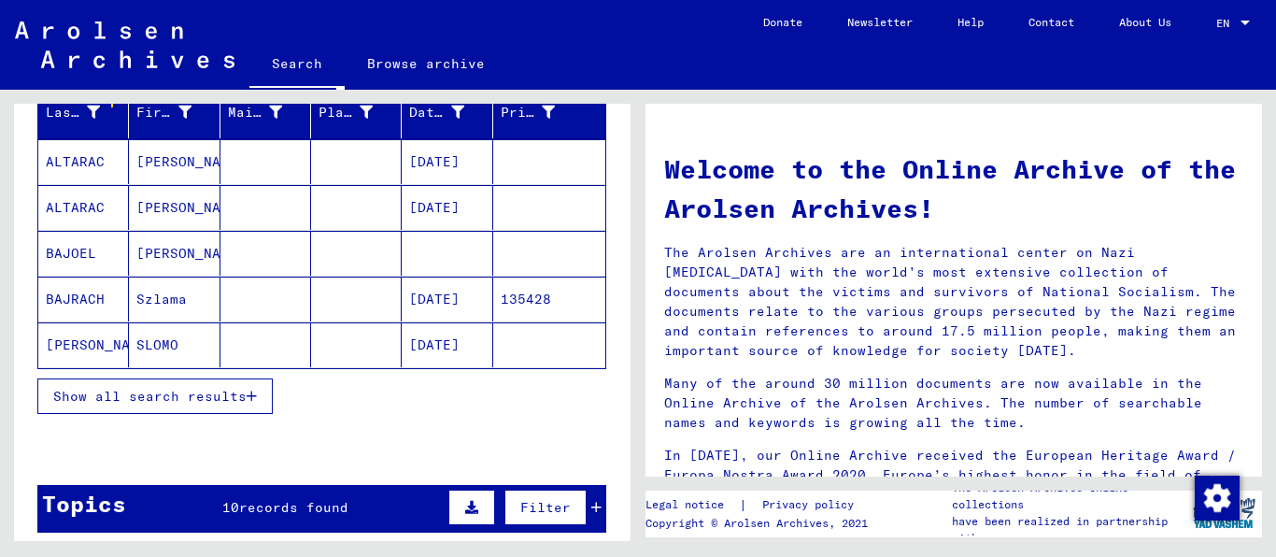
click at [117, 414] on button "Show all search results" at bounding box center [154, 396] width 235 height 36
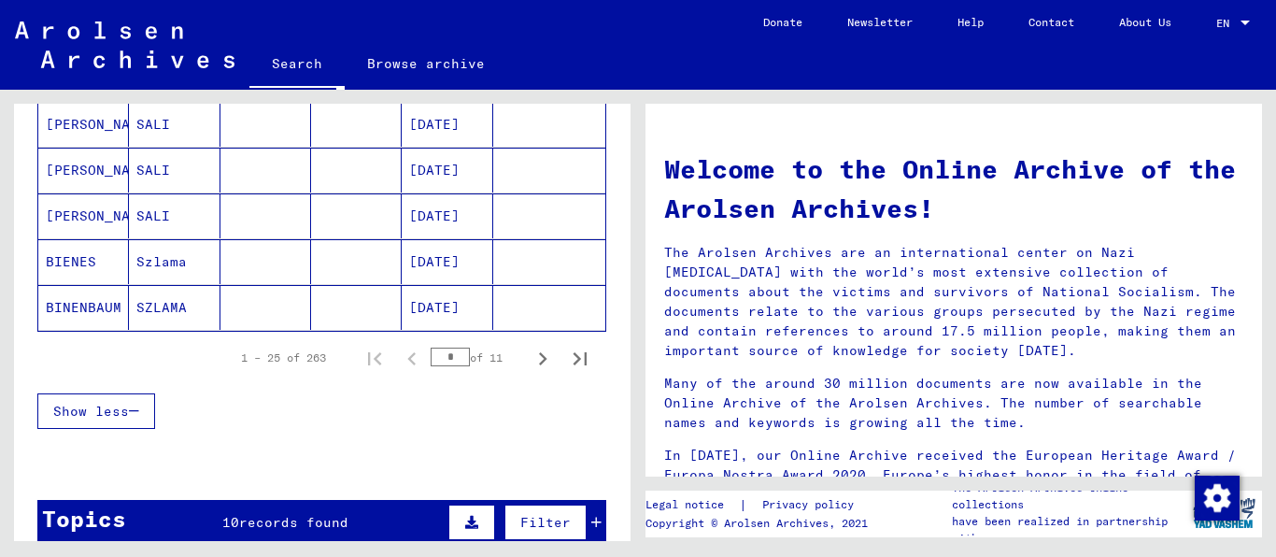
scroll to position [1196, 0]
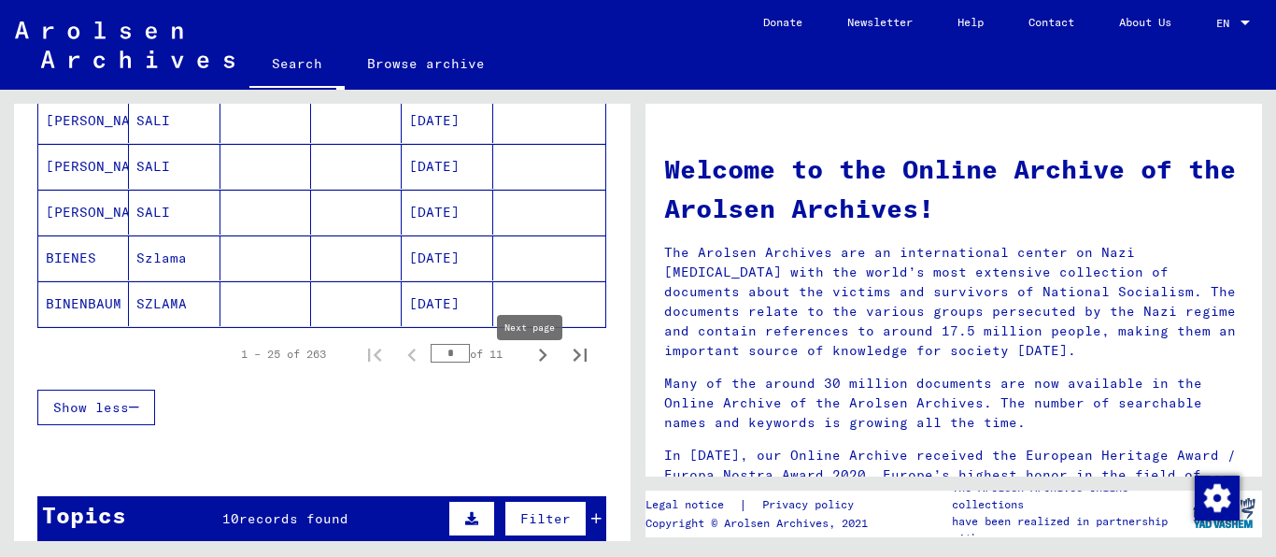
click at [533, 368] on icon "Next page" at bounding box center [543, 355] width 26 height 26
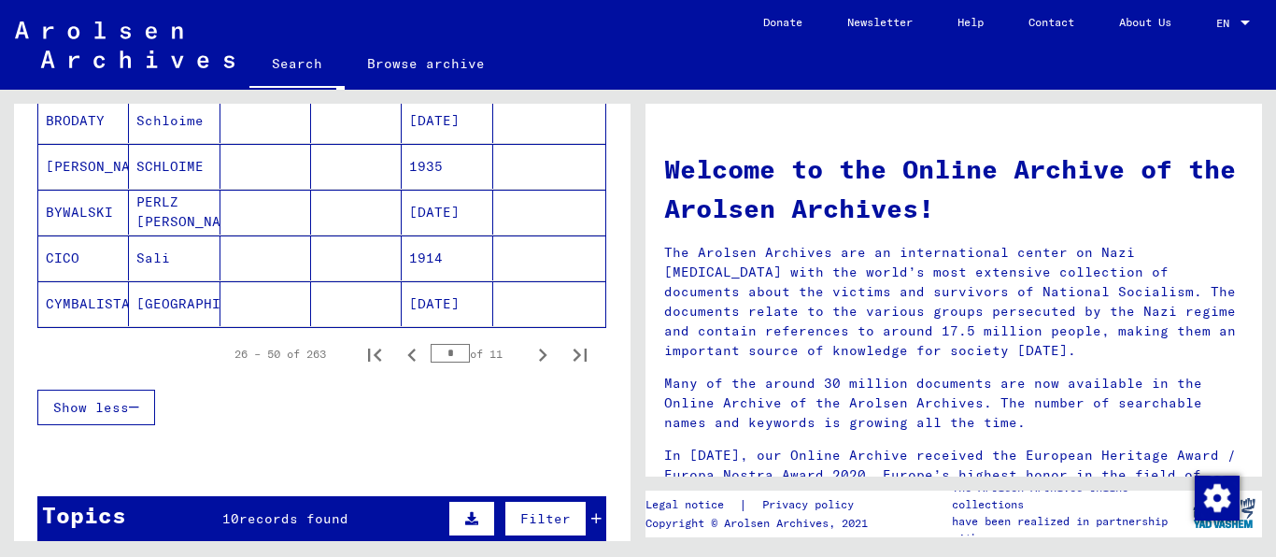
click at [532, 368] on icon "Next page" at bounding box center [543, 355] width 26 height 26
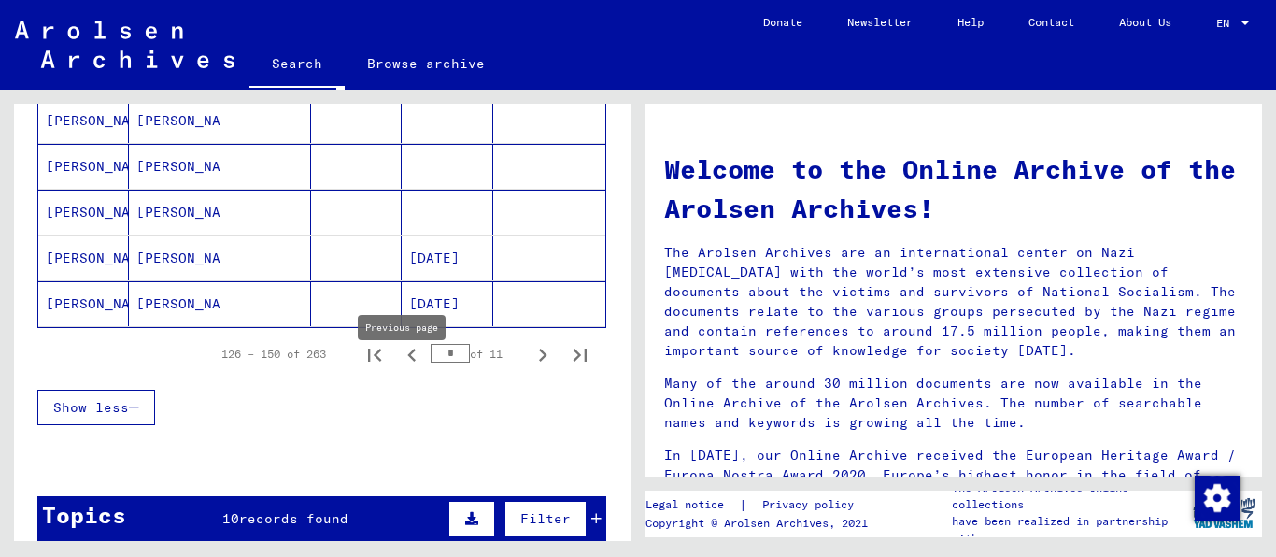
click at [399, 368] on icon "Previous page" at bounding box center [412, 355] width 26 height 26
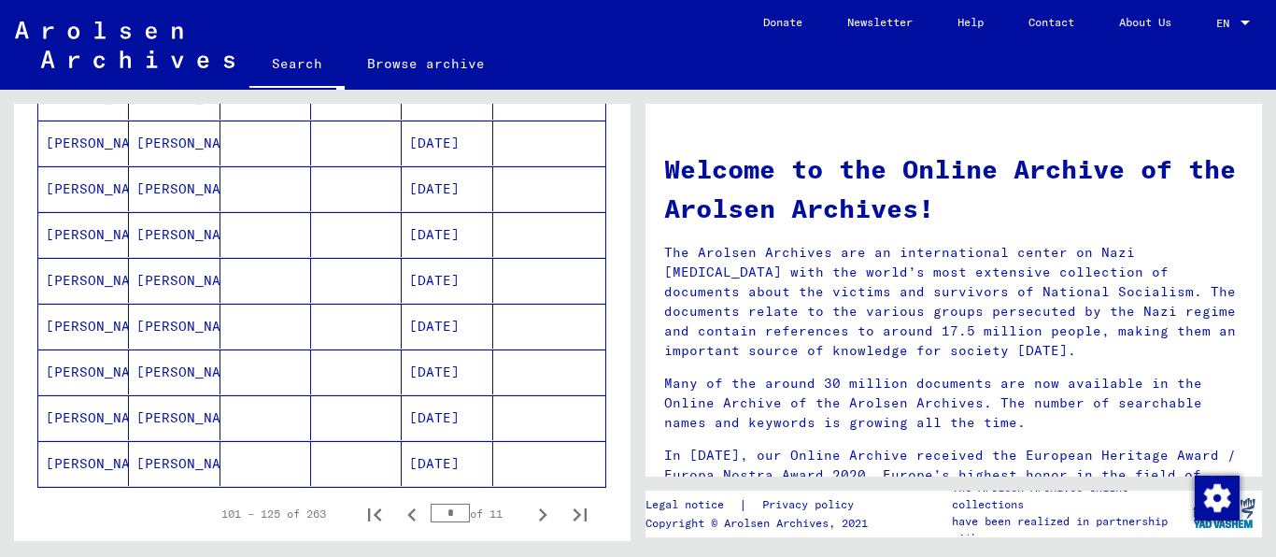
scroll to position [1076, 0]
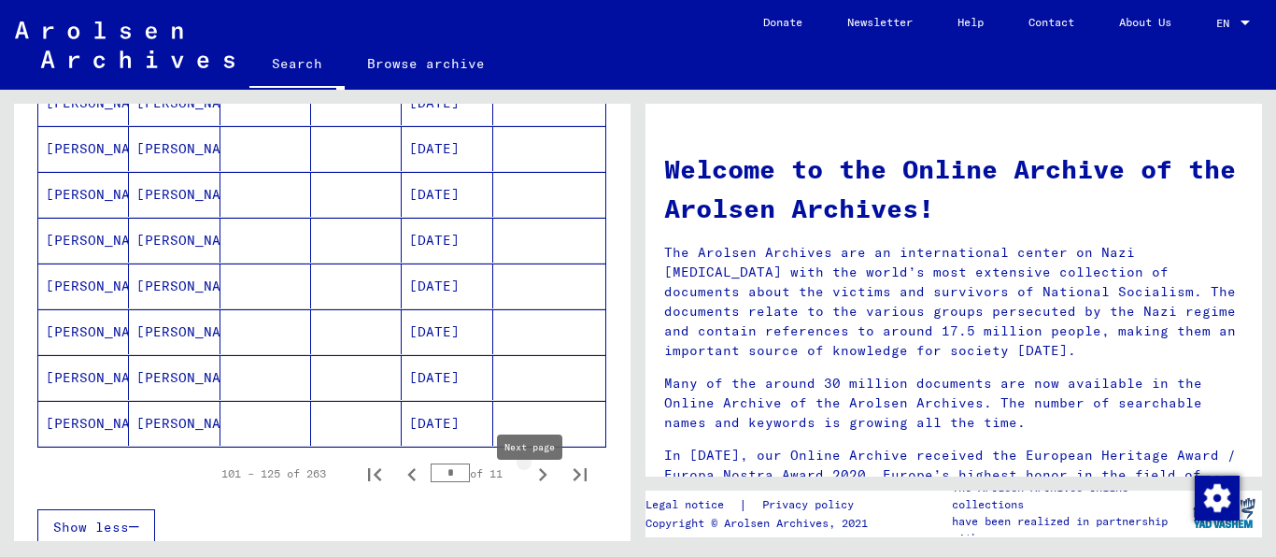
click at [530, 488] on icon "Next page" at bounding box center [543, 475] width 26 height 26
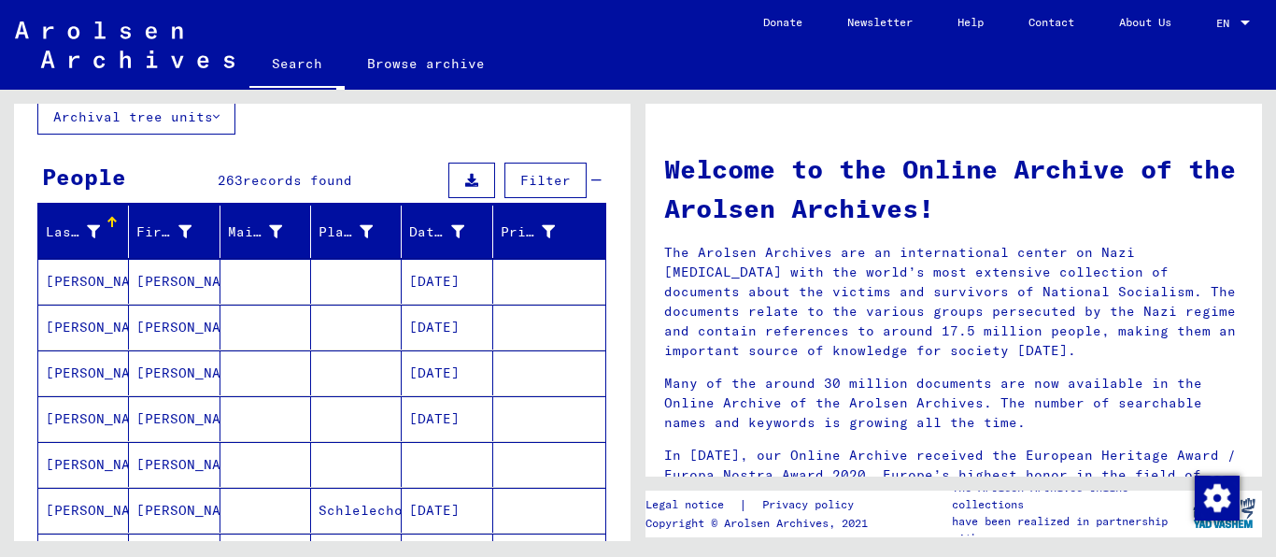
scroll to position [239, 0]
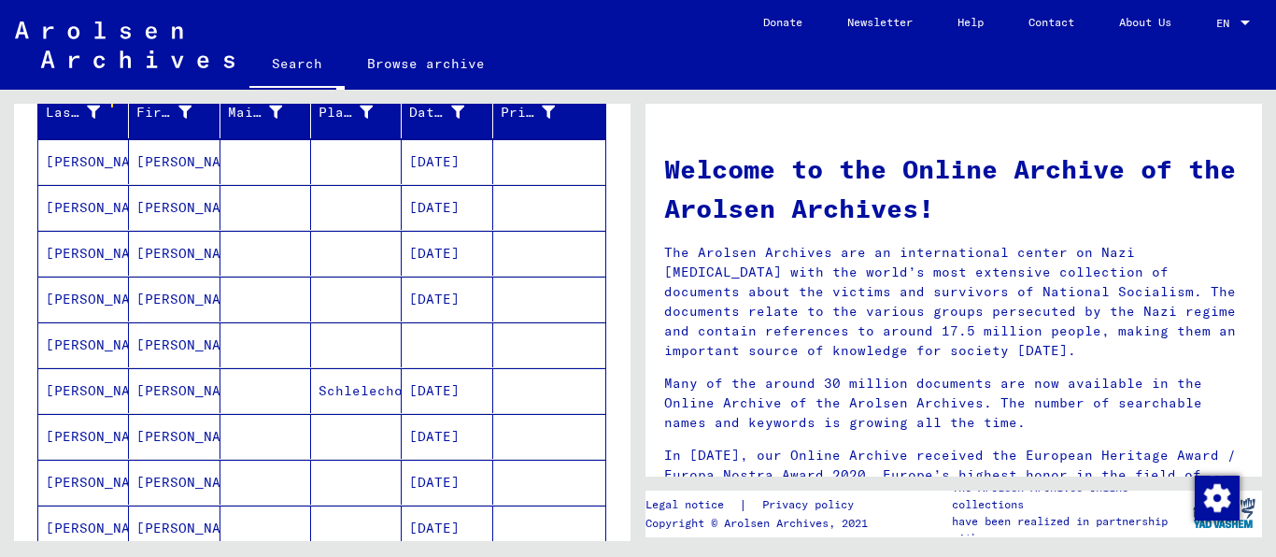
click at [157, 367] on mat-cell "[PERSON_NAME]" at bounding box center [174, 344] width 91 height 45
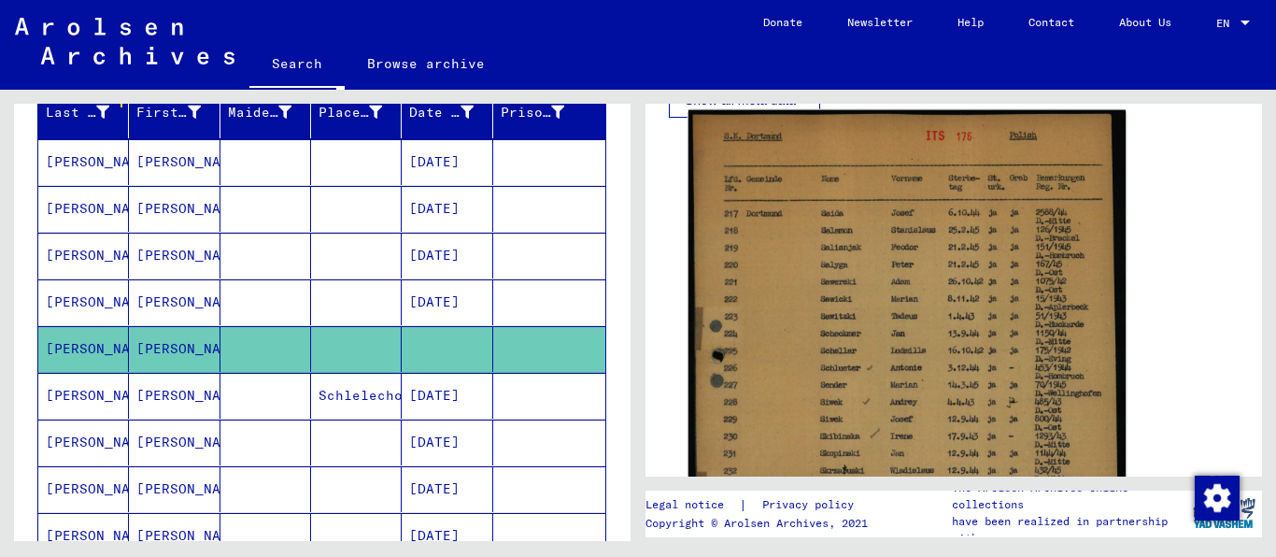
scroll to position [359, 0]
click at [861, 290] on img at bounding box center [907, 423] width 437 height 628
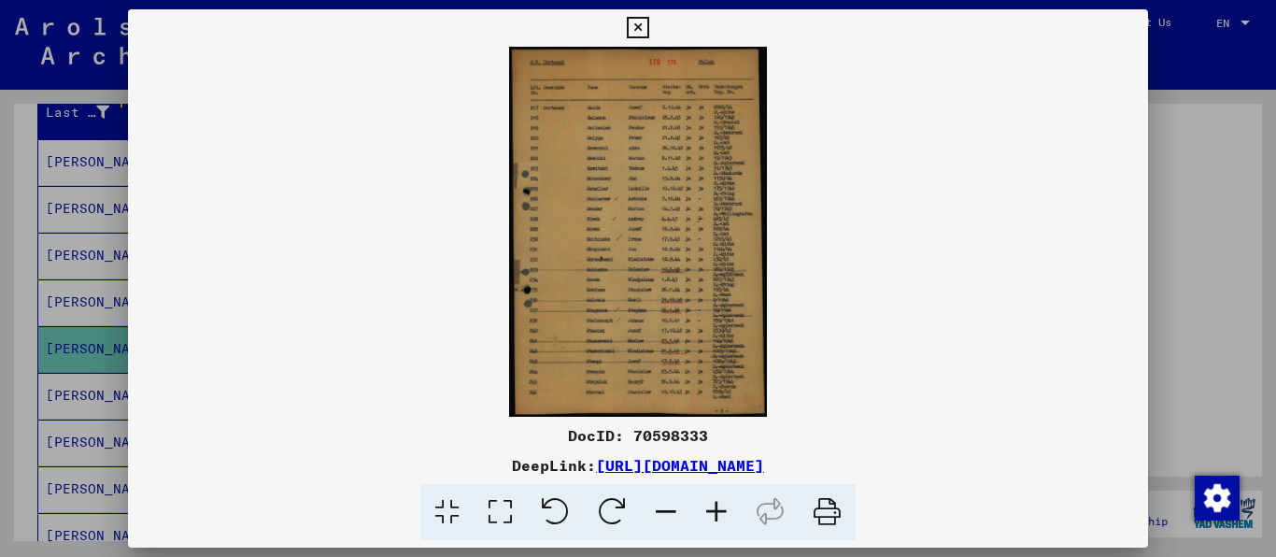
click at [657, 259] on img at bounding box center [638, 232] width 1021 height 370
click at [726, 520] on icon at bounding box center [716, 512] width 50 height 57
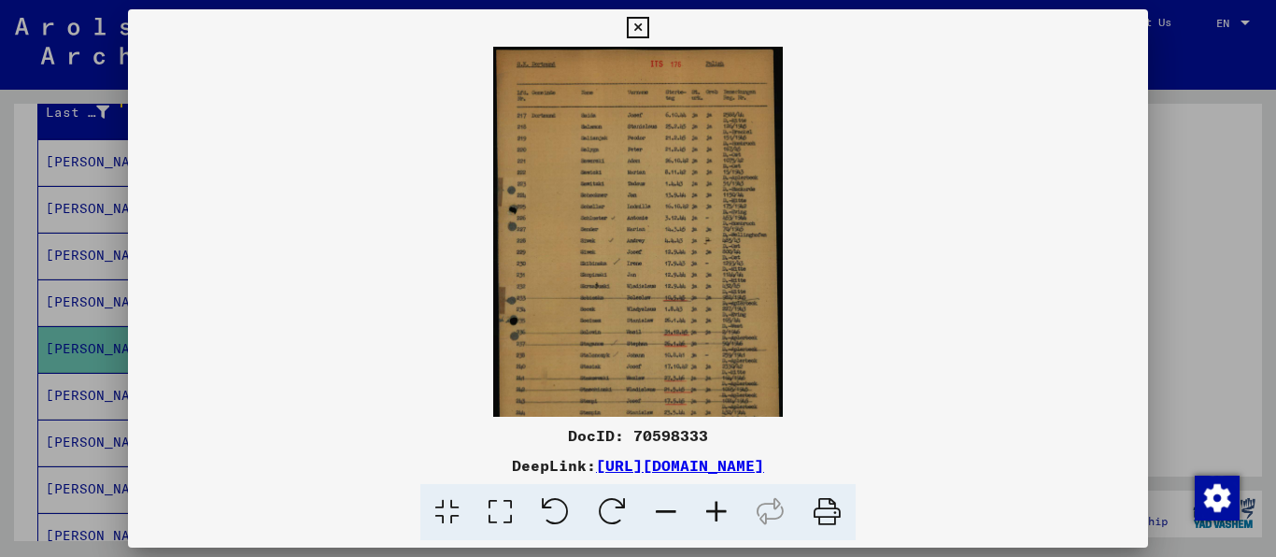
click at [726, 520] on icon at bounding box center [716, 512] width 50 height 57
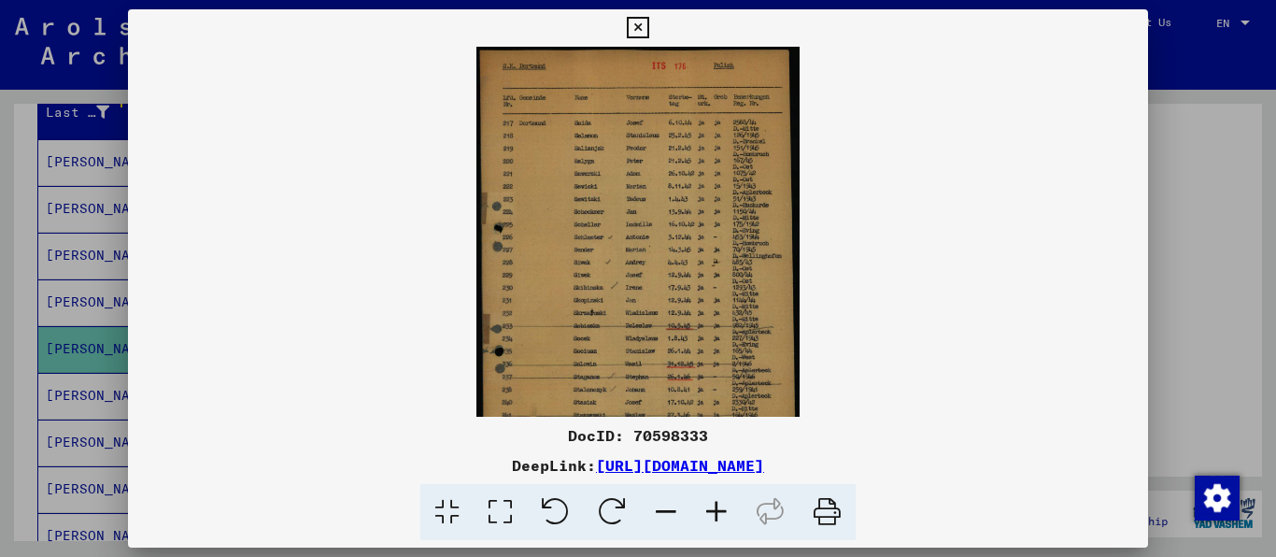
click at [726, 520] on icon at bounding box center [716, 512] width 50 height 57
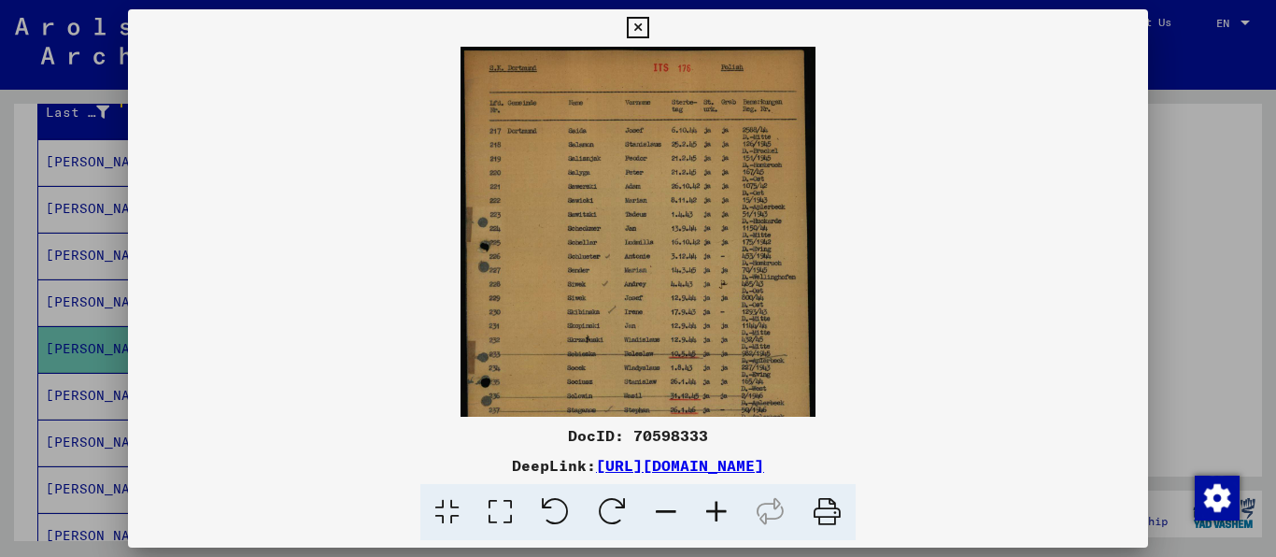
click at [726, 520] on icon at bounding box center [716, 512] width 50 height 57
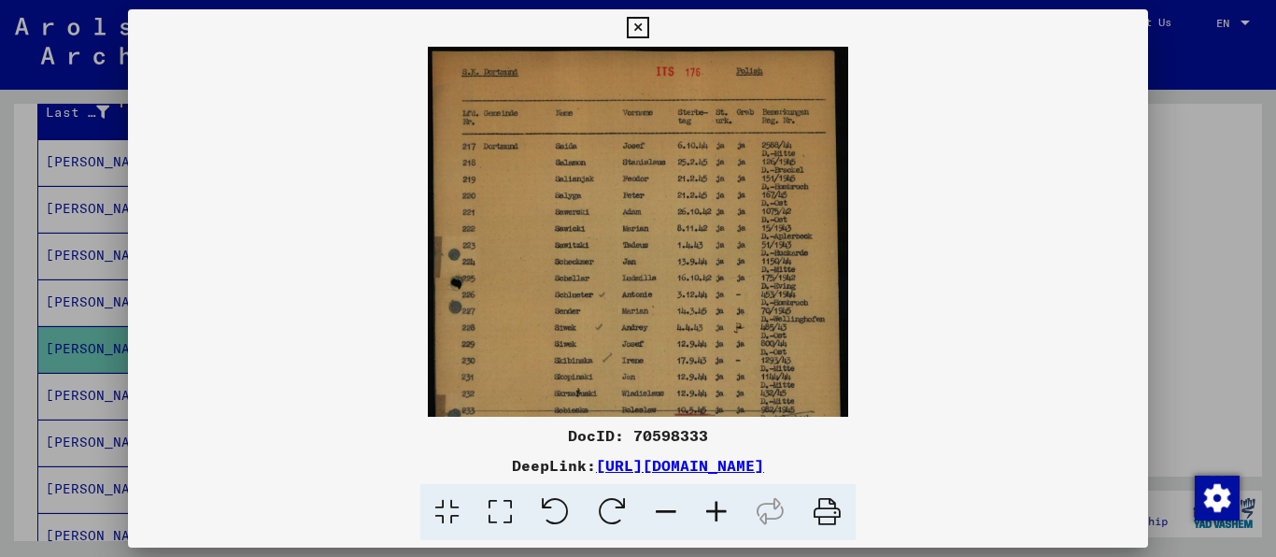
click at [726, 520] on icon at bounding box center [716, 512] width 50 height 57
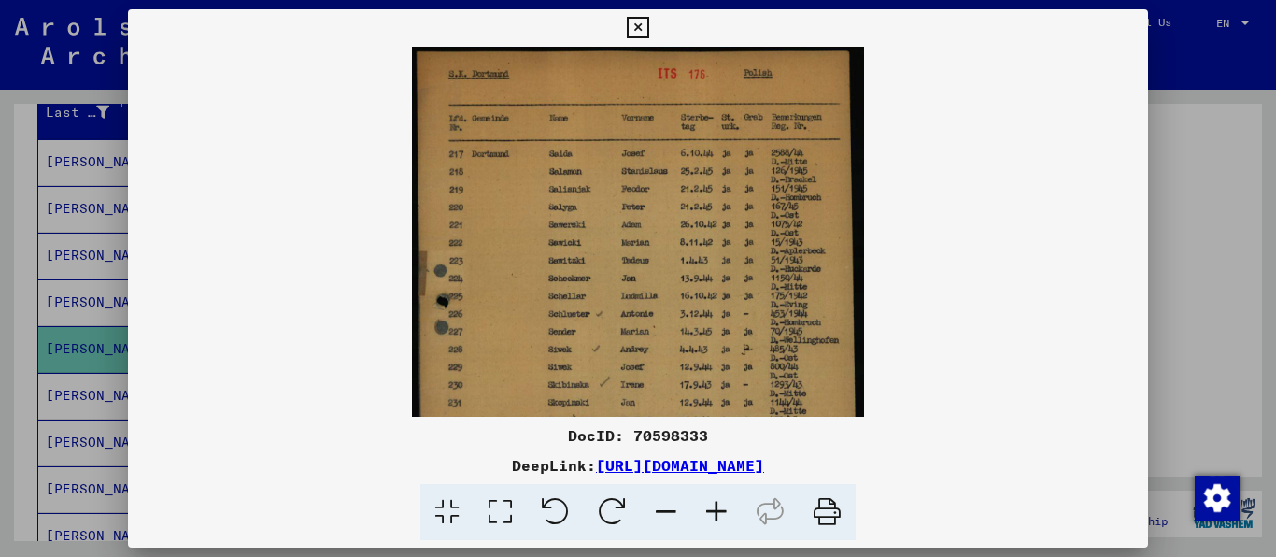
click at [726, 520] on icon at bounding box center [716, 512] width 50 height 57
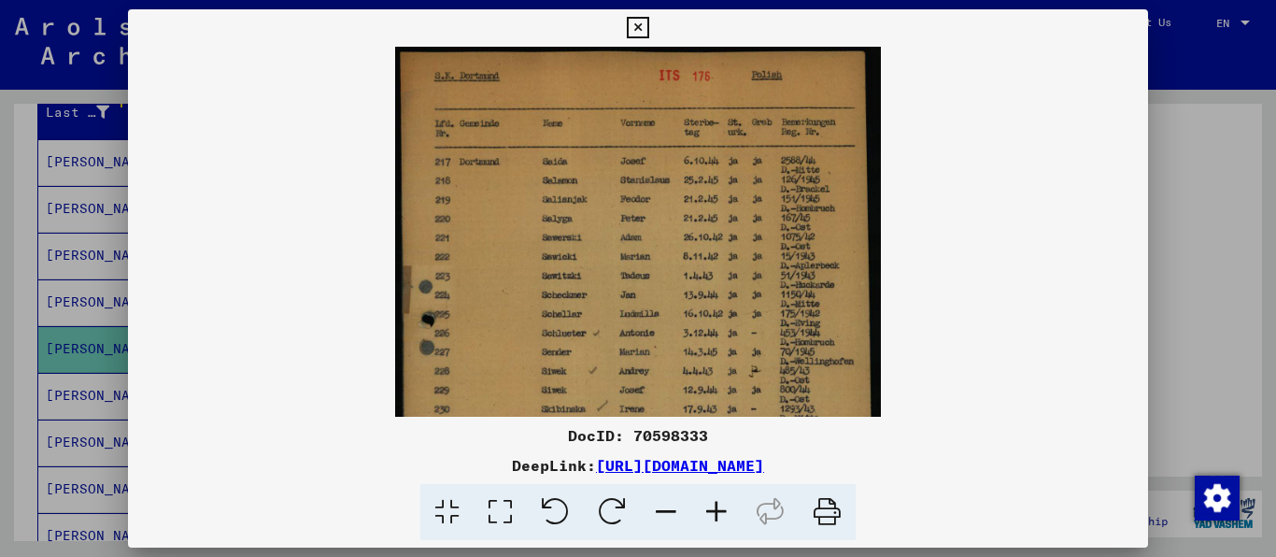
click at [726, 520] on icon at bounding box center [716, 512] width 50 height 57
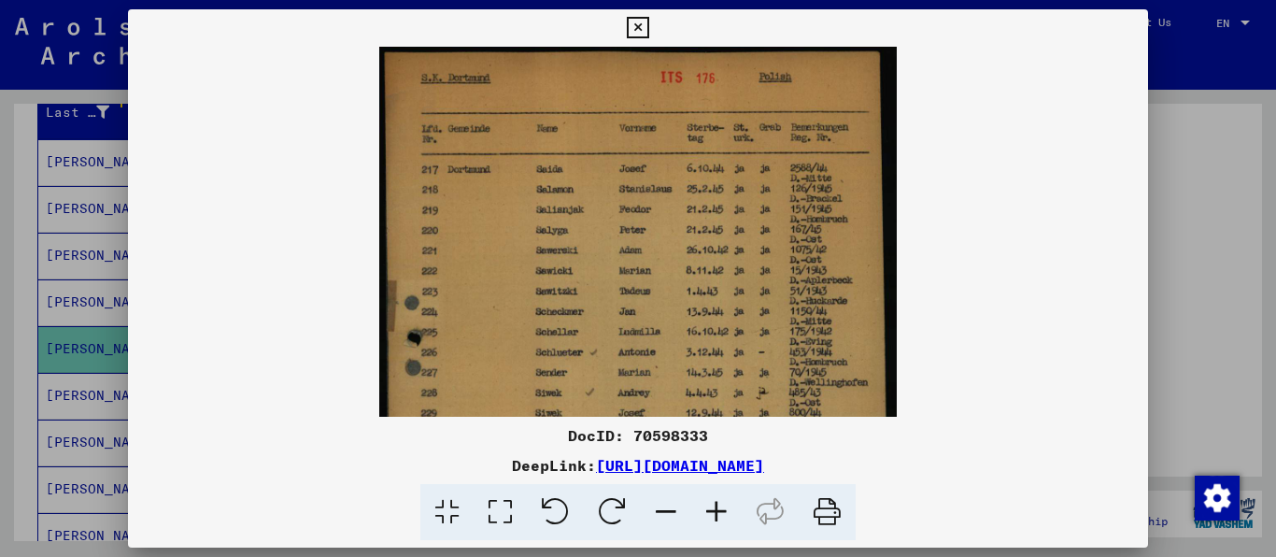
click at [726, 520] on icon at bounding box center [716, 512] width 50 height 57
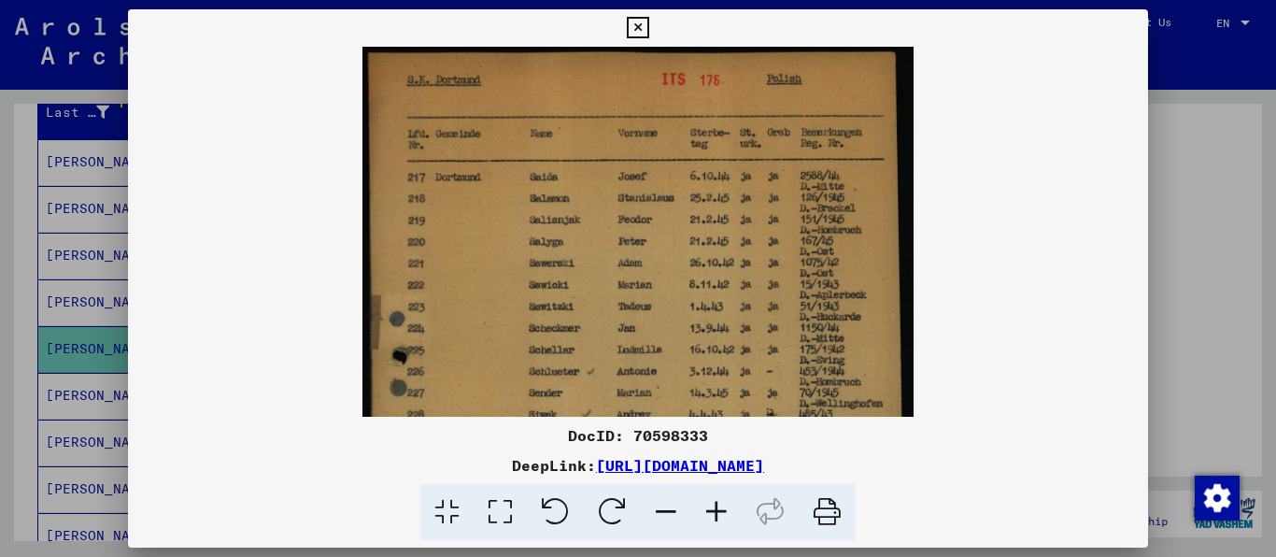
click at [623, 256] on img at bounding box center [638, 442] width 550 height 790
click at [734, 306] on img at bounding box center [638, 442] width 550 height 790
click at [648, 22] on icon at bounding box center [637, 28] width 21 height 22
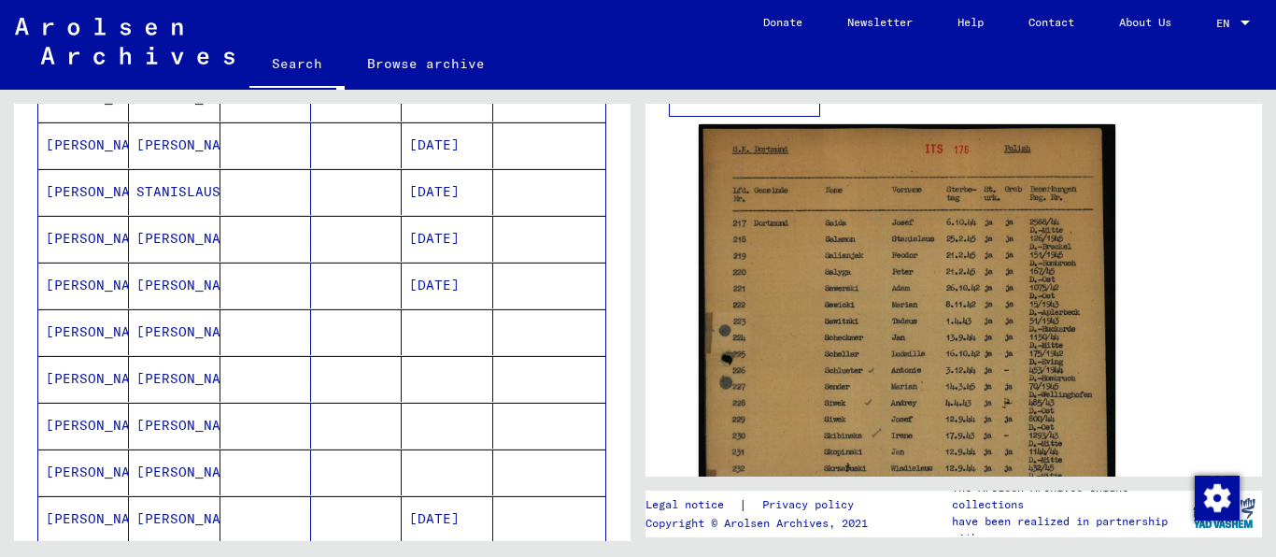
scroll to position [1076, 0]
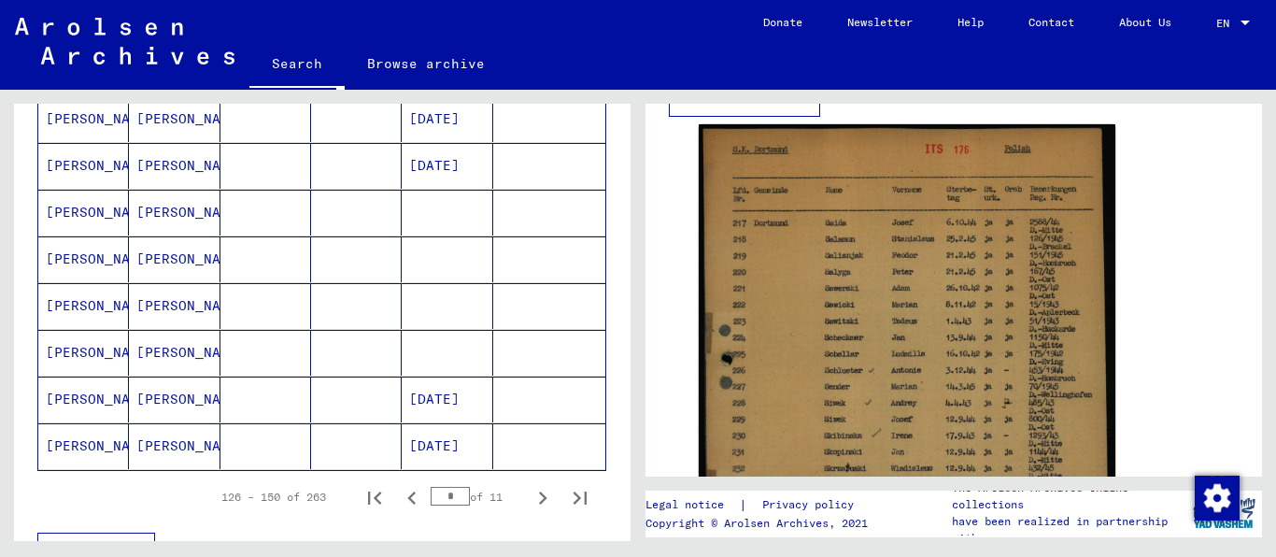
click at [141, 231] on mat-cell "[PERSON_NAME]" at bounding box center [174, 213] width 91 height 46
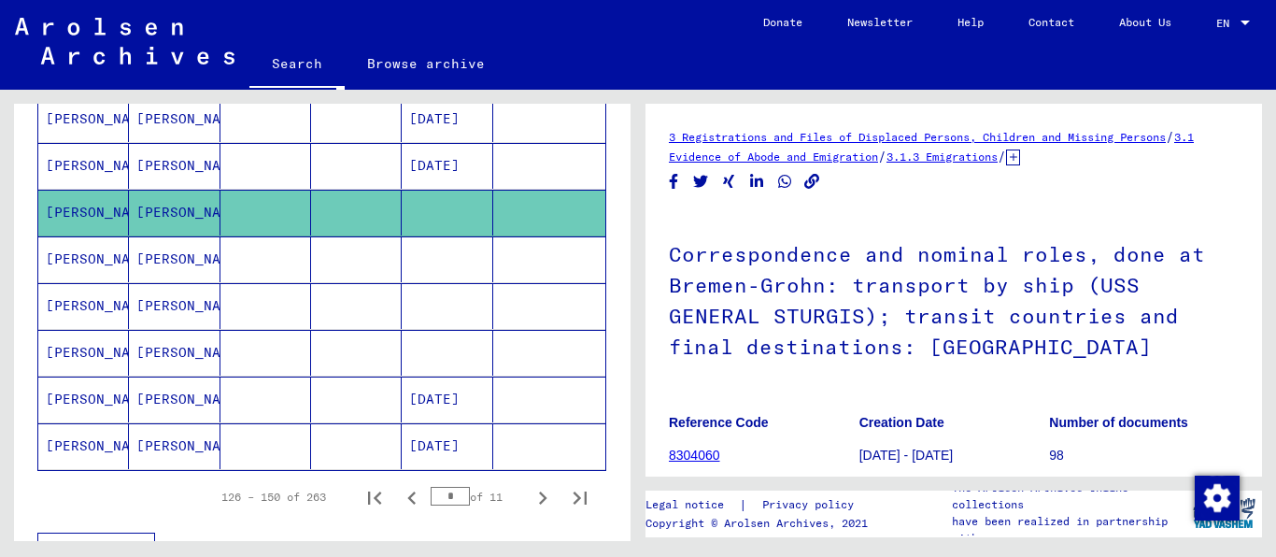
click at [1006, 163] on icon at bounding box center [1013, 157] width 14 height 16
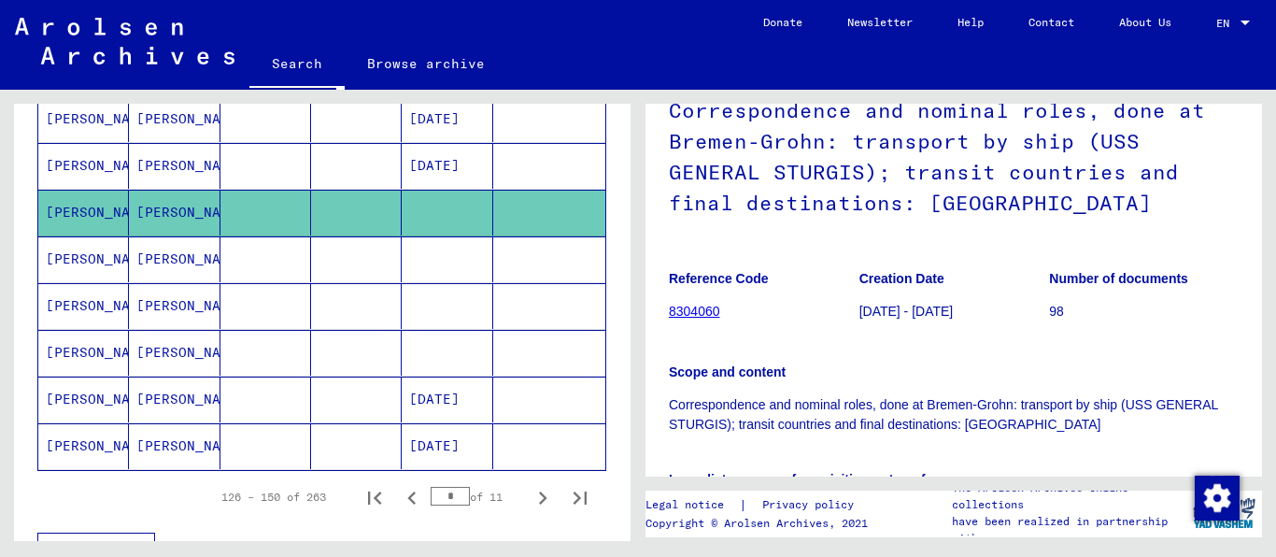
scroll to position [359, 0]
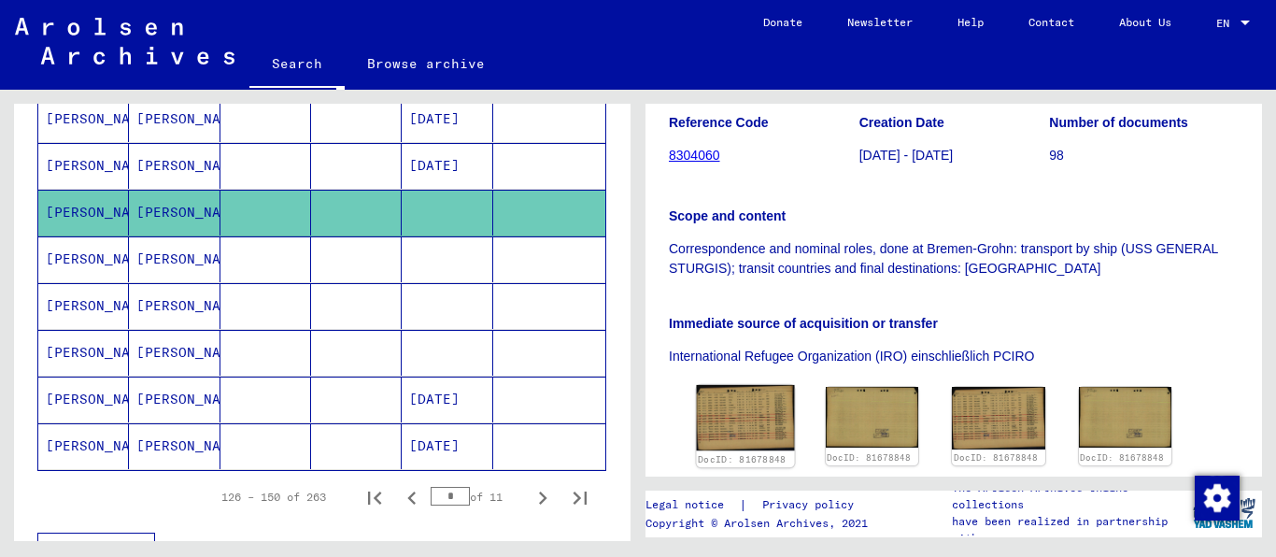
click at [743, 385] on img at bounding box center [745, 417] width 97 height 65
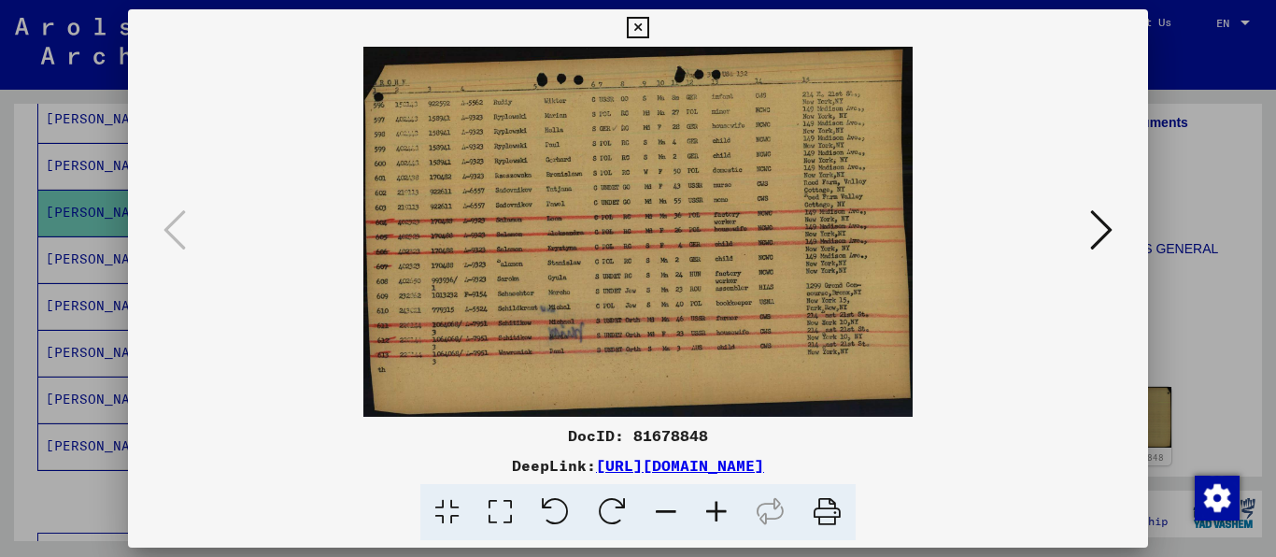
click at [648, 19] on icon at bounding box center [637, 28] width 21 height 22
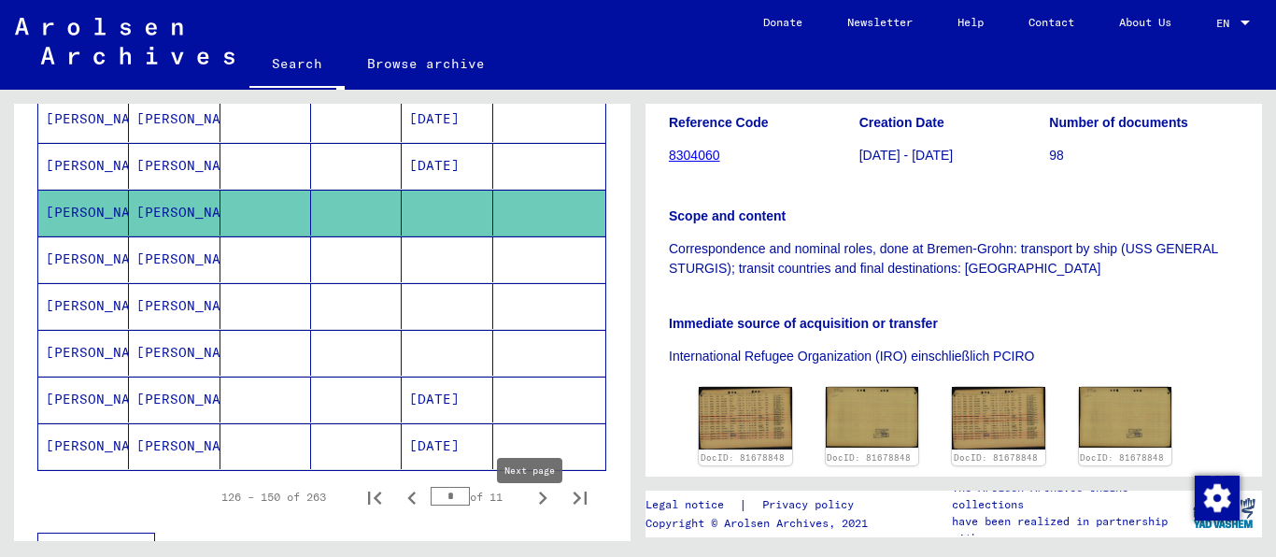
click at [530, 511] on icon "Next page" at bounding box center [543, 498] width 26 height 26
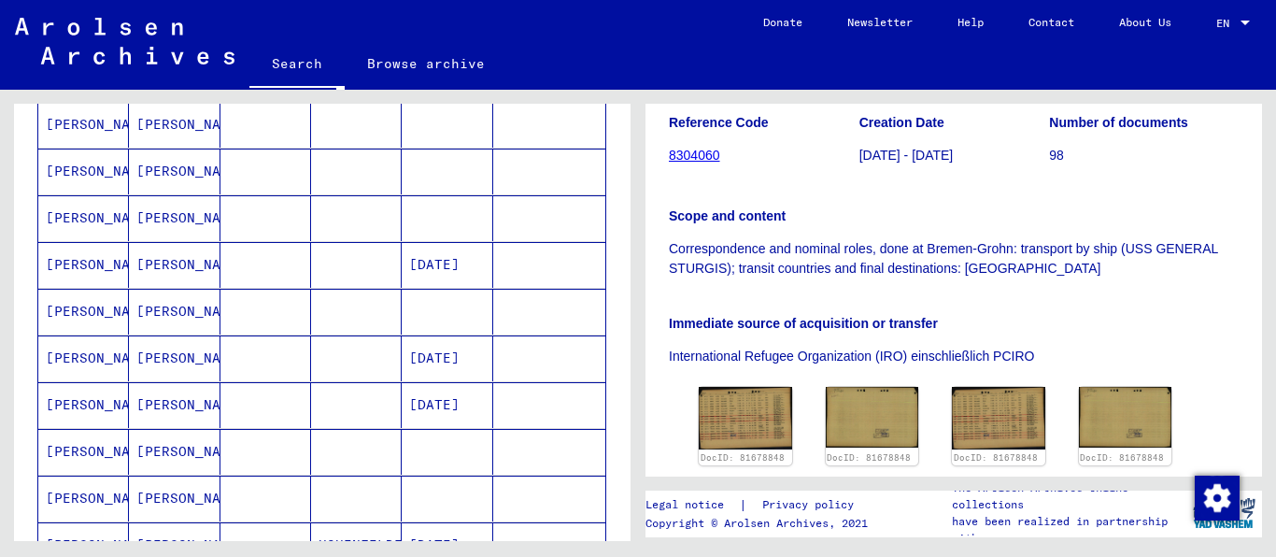
scroll to position [1196, 0]
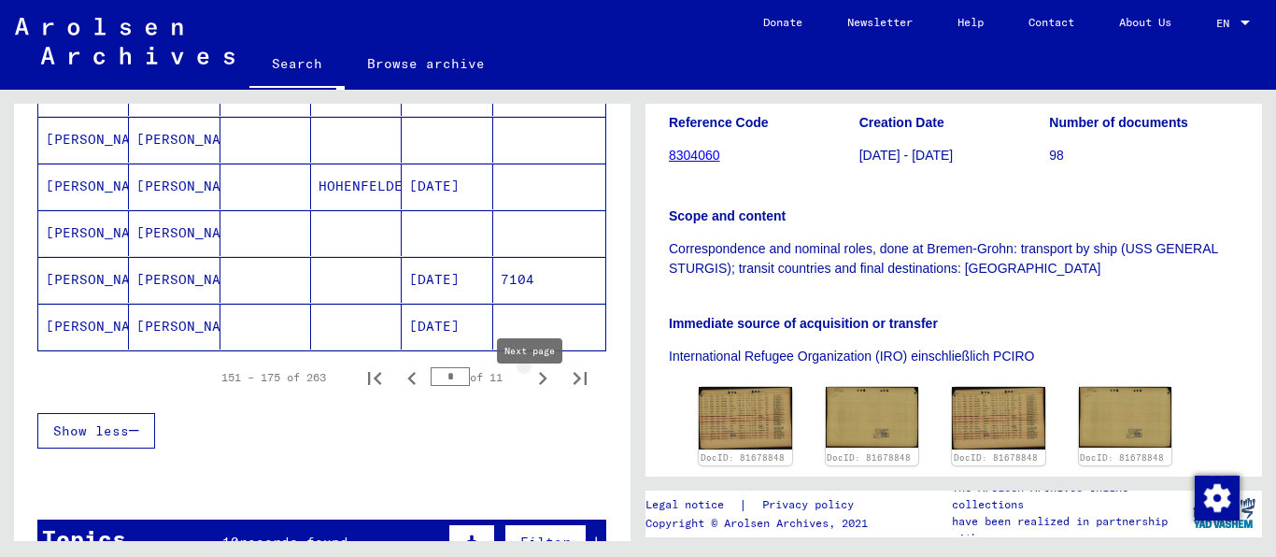
click at [530, 391] on icon "Next page" at bounding box center [543, 378] width 26 height 26
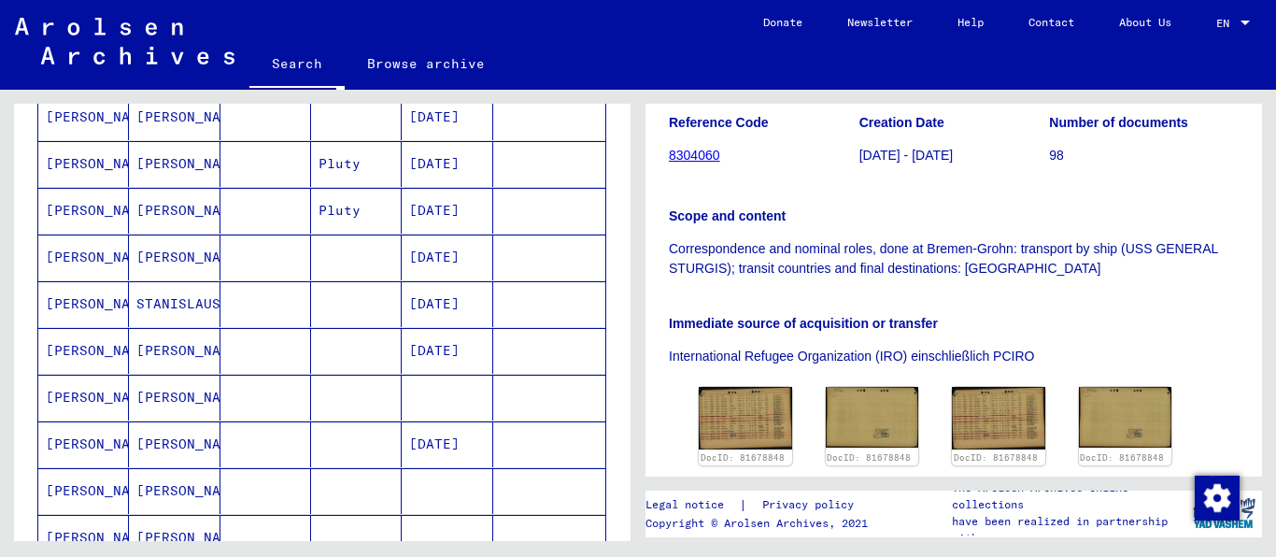
scroll to position [239, 0]
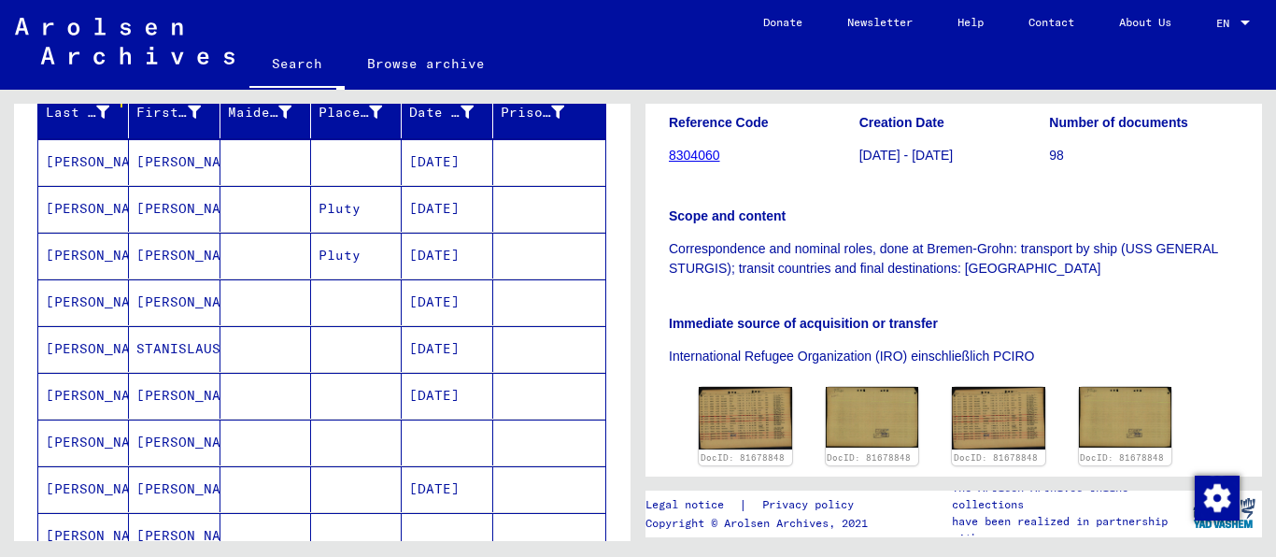
click at [184, 454] on mat-cell "[PERSON_NAME]" at bounding box center [174, 442] width 91 height 46
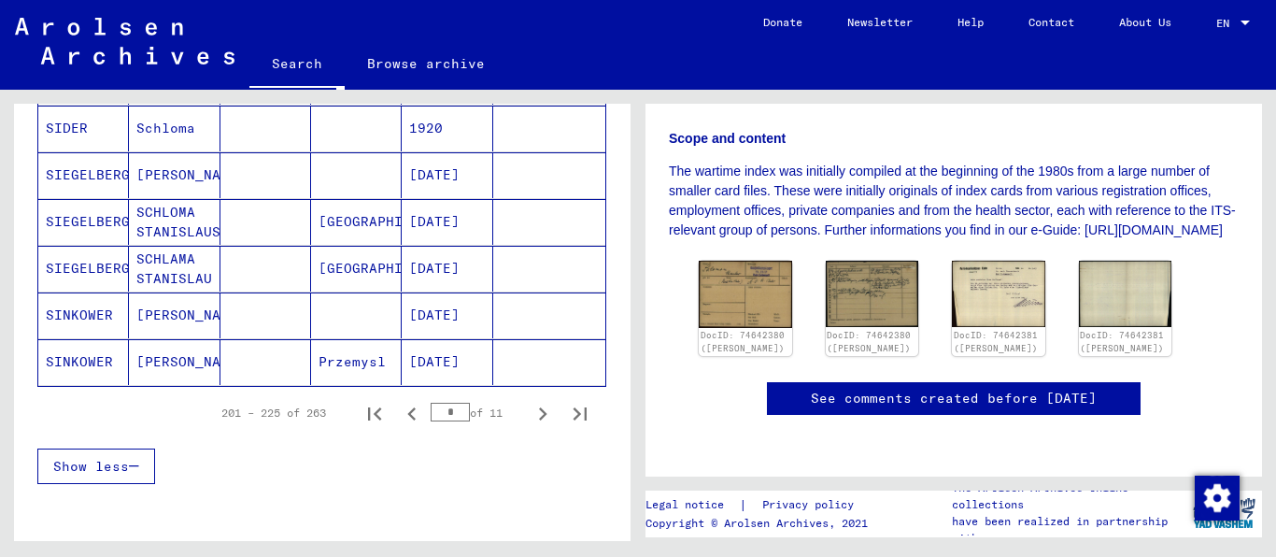
scroll to position [1196, 0]
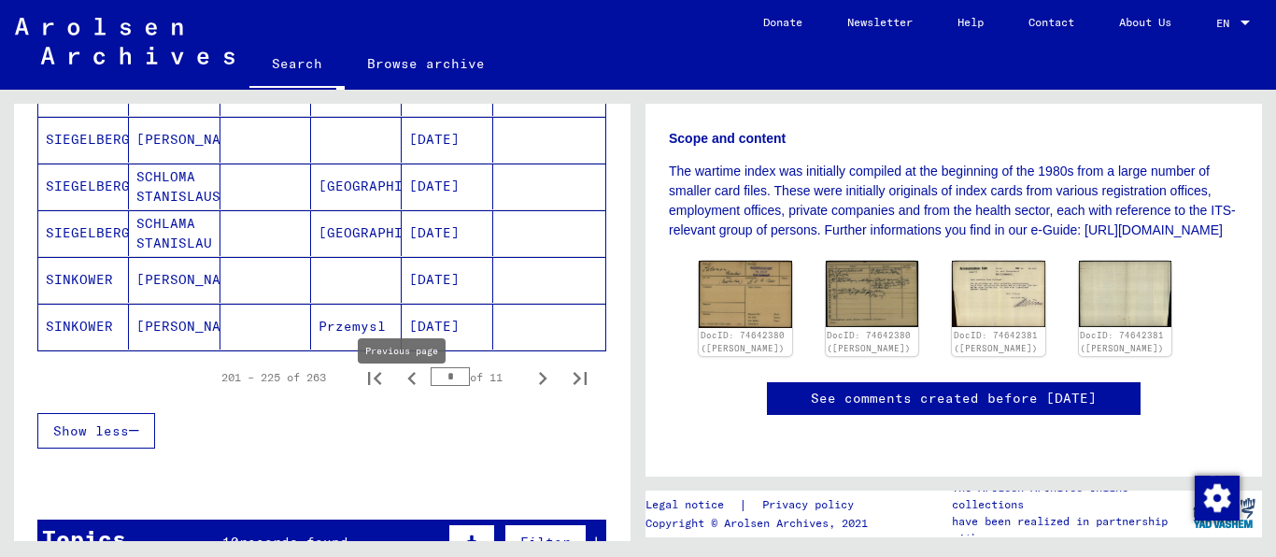
click at [401, 391] on icon "Previous page" at bounding box center [412, 378] width 26 height 26
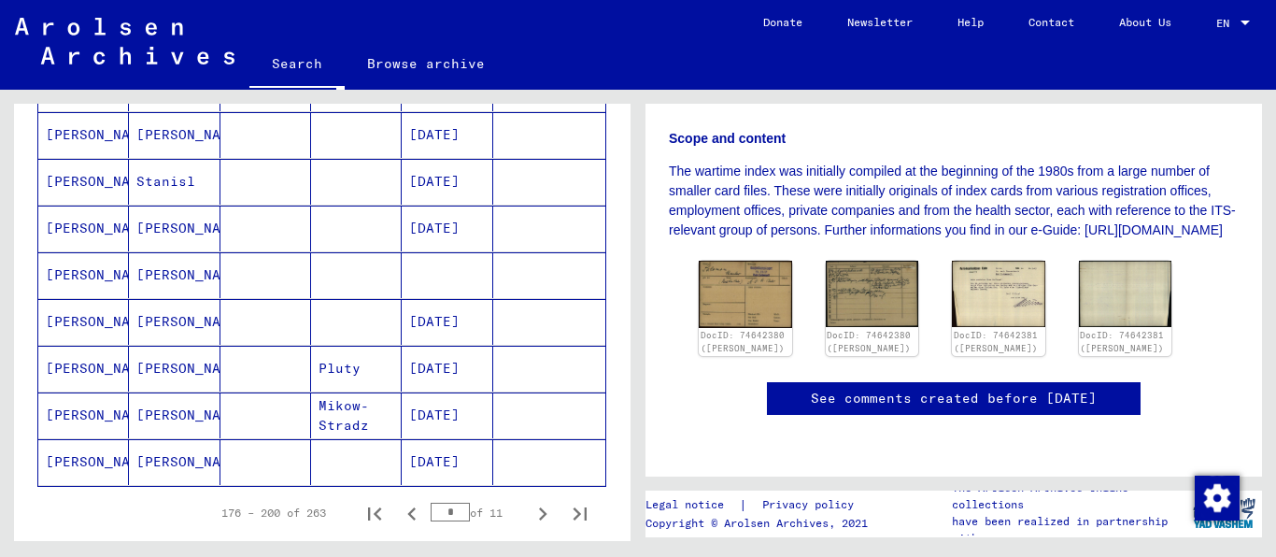
scroll to position [957, 0]
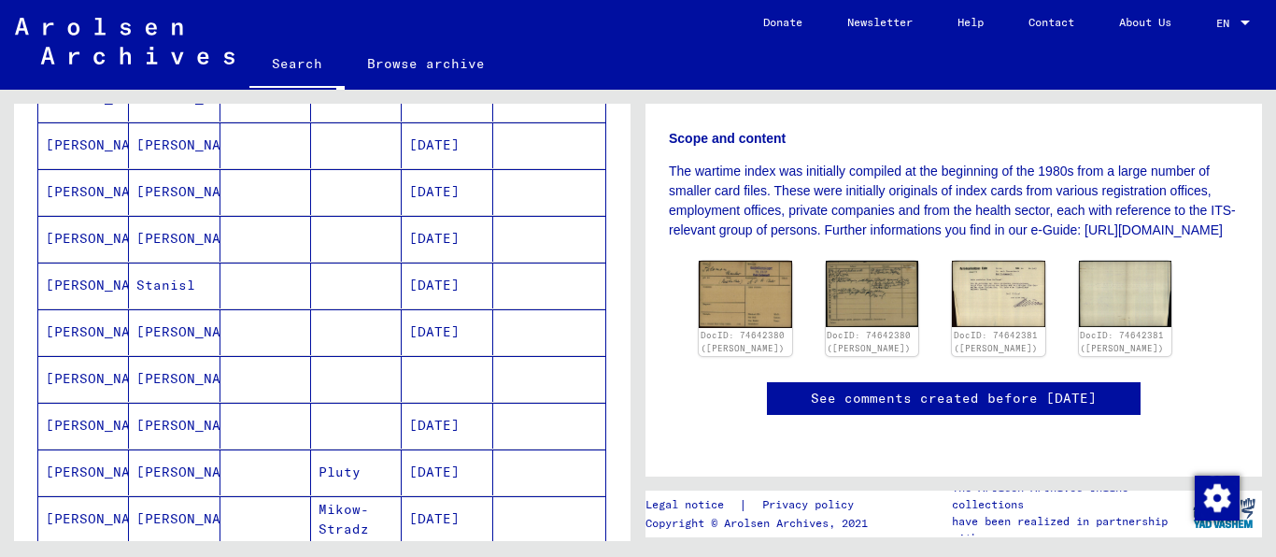
click at [179, 395] on mat-cell "[PERSON_NAME]" at bounding box center [174, 379] width 91 height 46
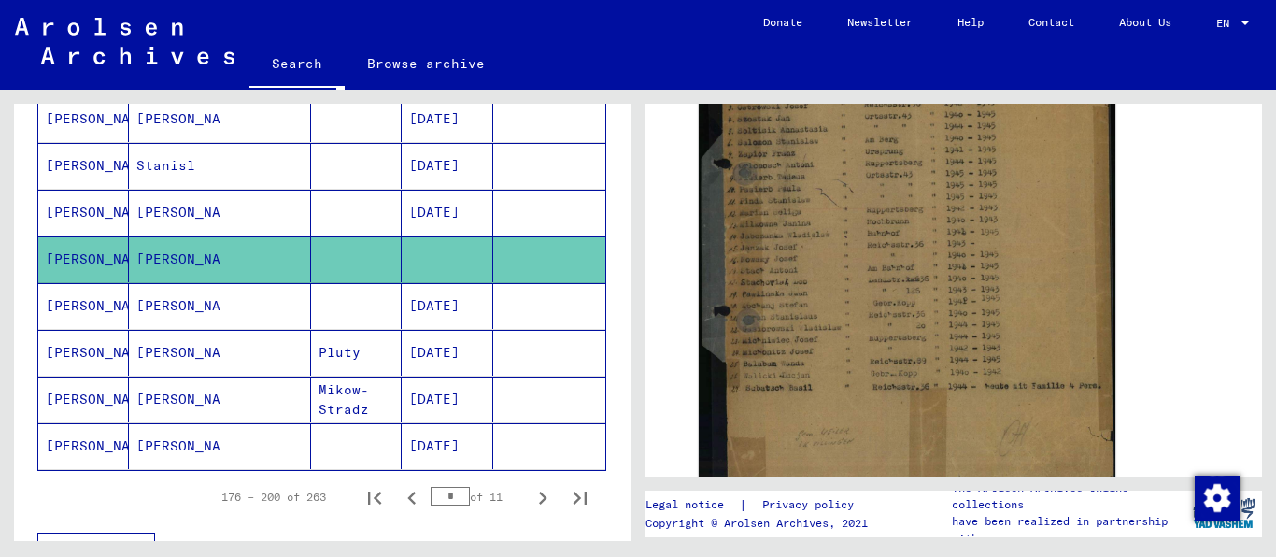
scroll to position [1315, 0]
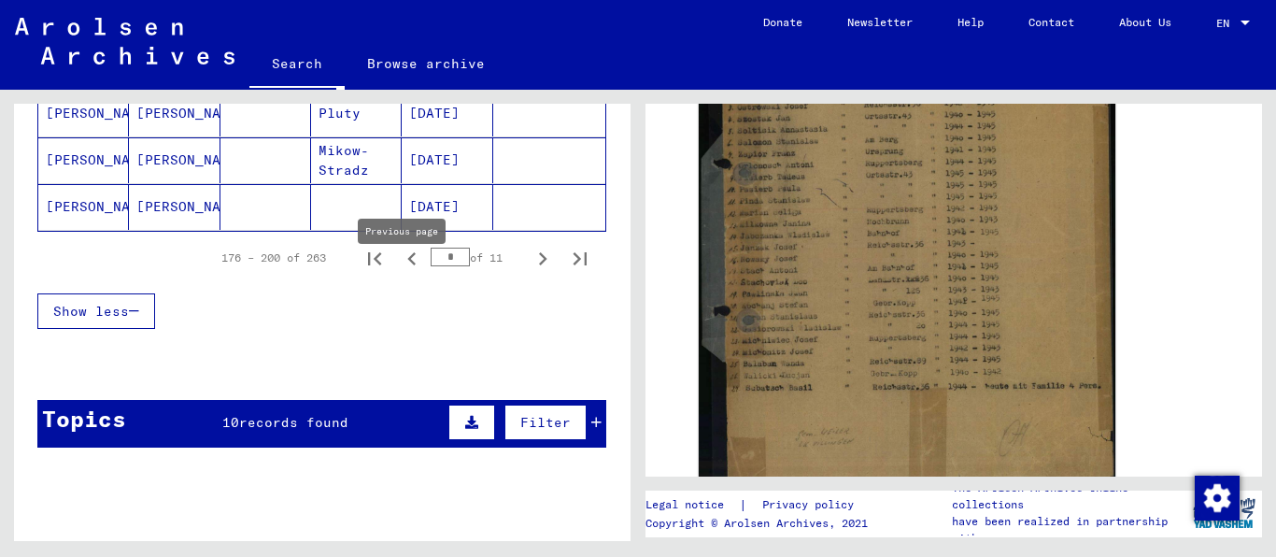
click at [399, 272] on icon "Previous page" at bounding box center [412, 259] width 26 height 26
type input "*"
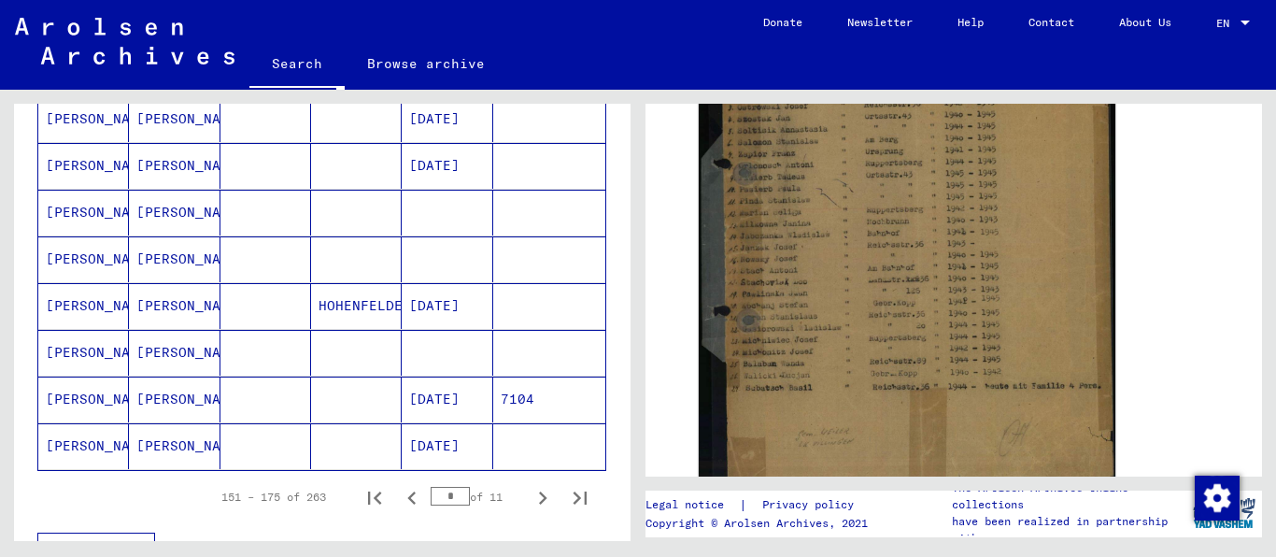
click at [93, 320] on mat-cell "[PERSON_NAME]" at bounding box center [83, 306] width 91 height 46
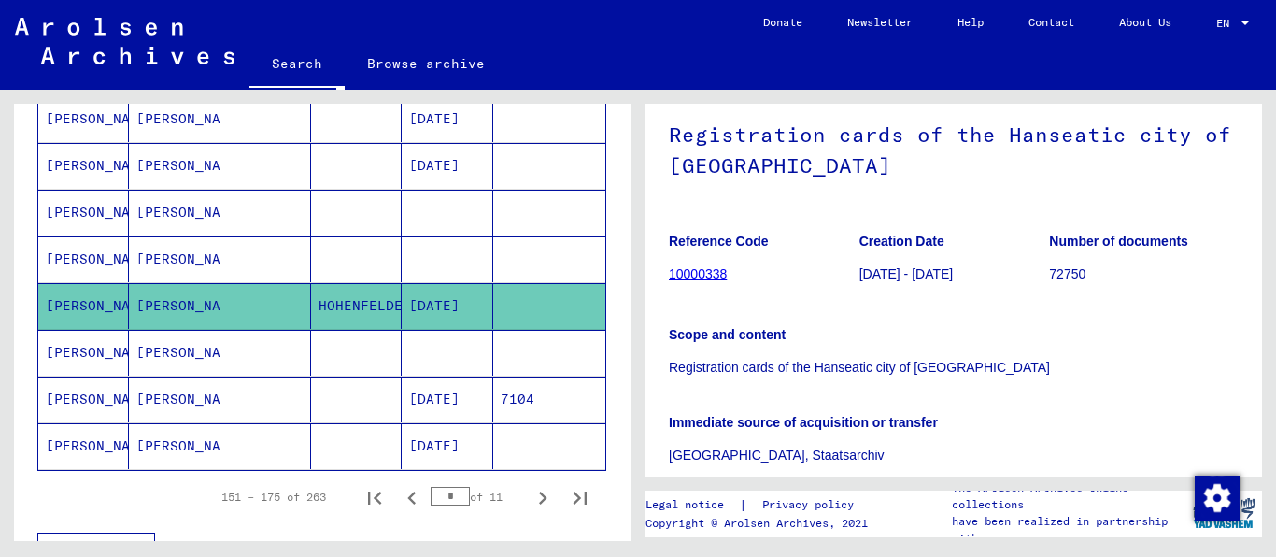
scroll to position [957, 0]
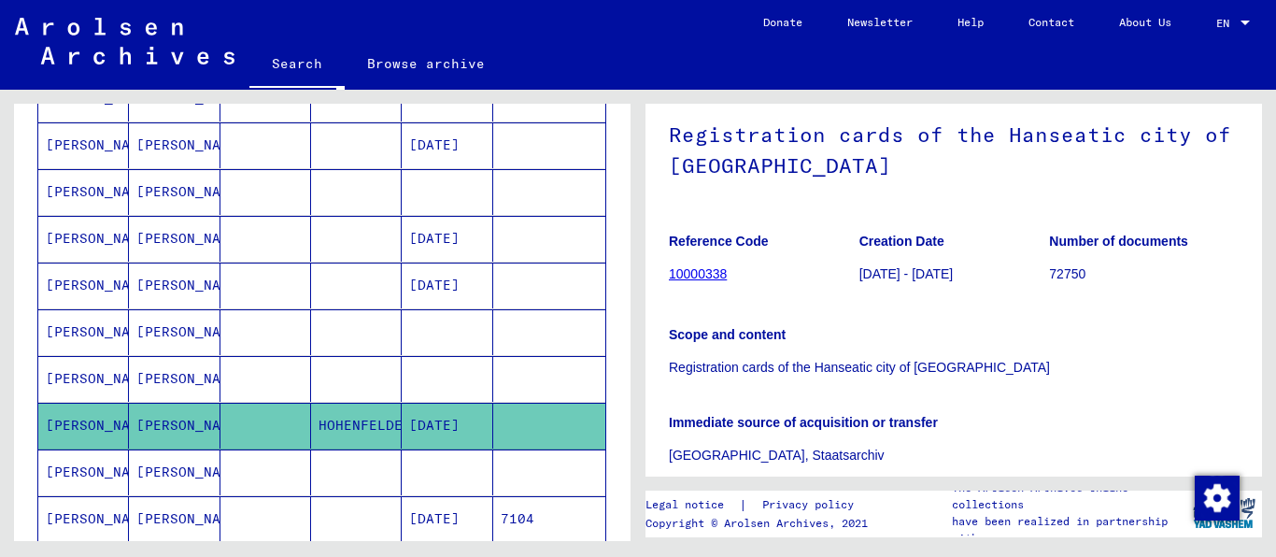
click at [91, 382] on mat-cell "[PERSON_NAME]" at bounding box center [83, 379] width 91 height 46
